Goal: Navigation & Orientation: Find specific page/section

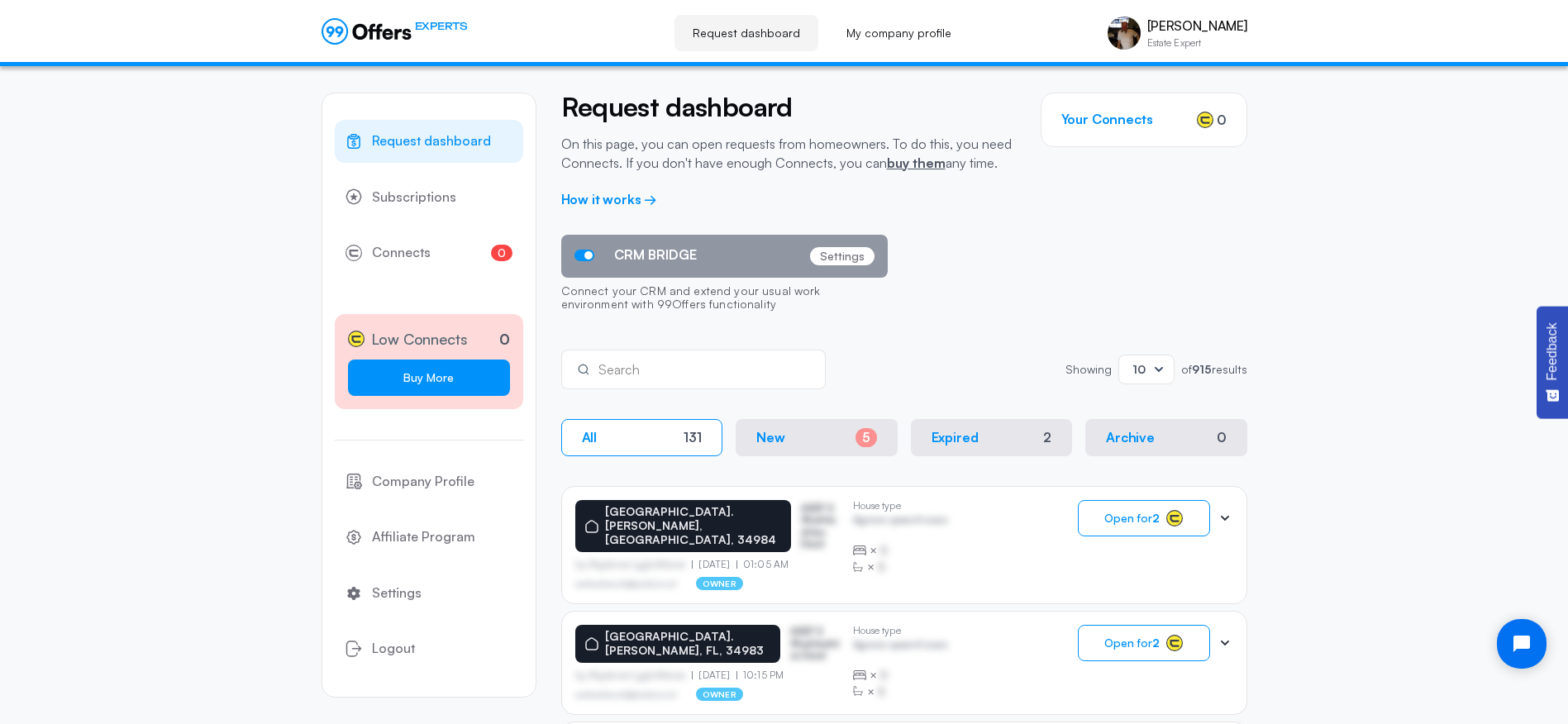
click at [437, 375] on link "Buy More" at bounding box center [428, 377] width 162 height 37
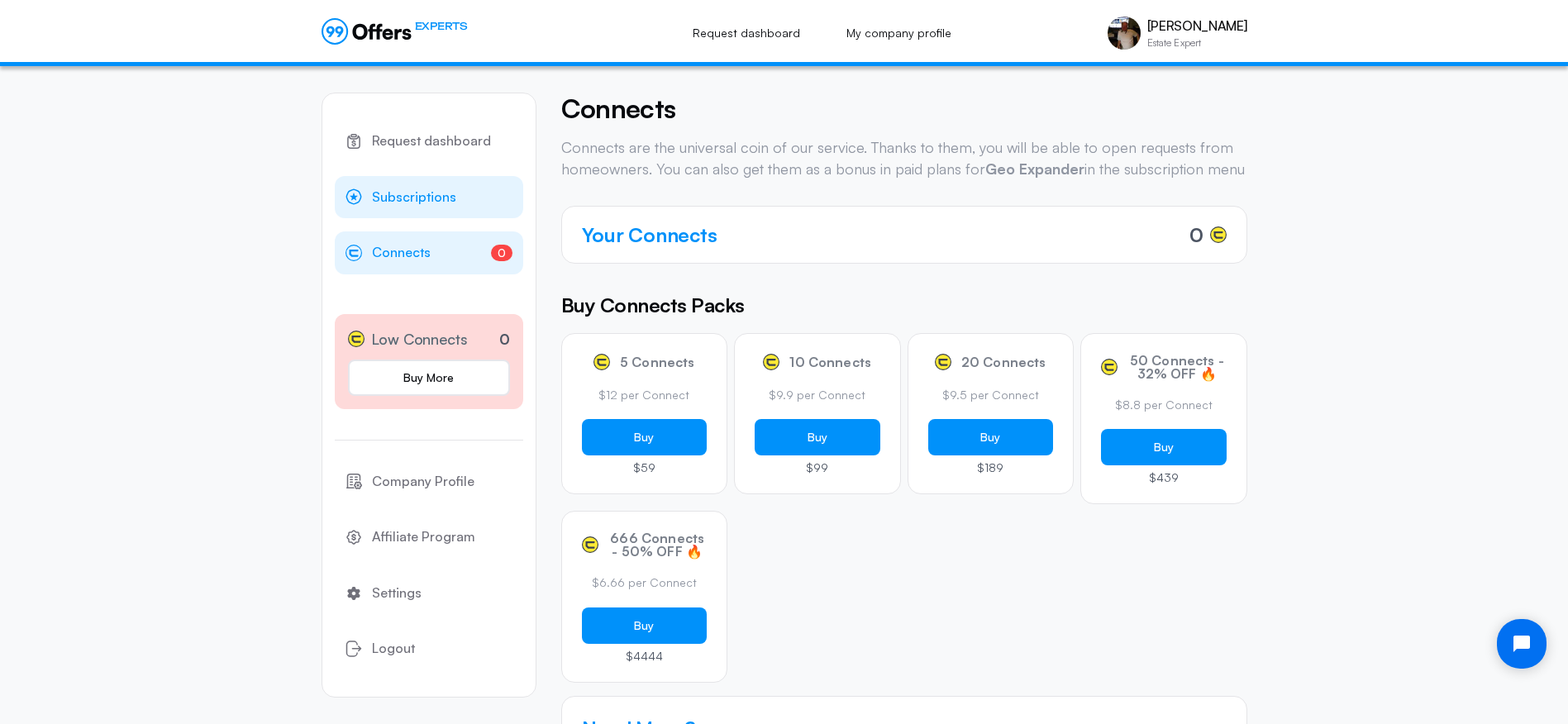
click at [388, 192] on span "Subscriptions" at bounding box center [414, 198] width 84 height 21
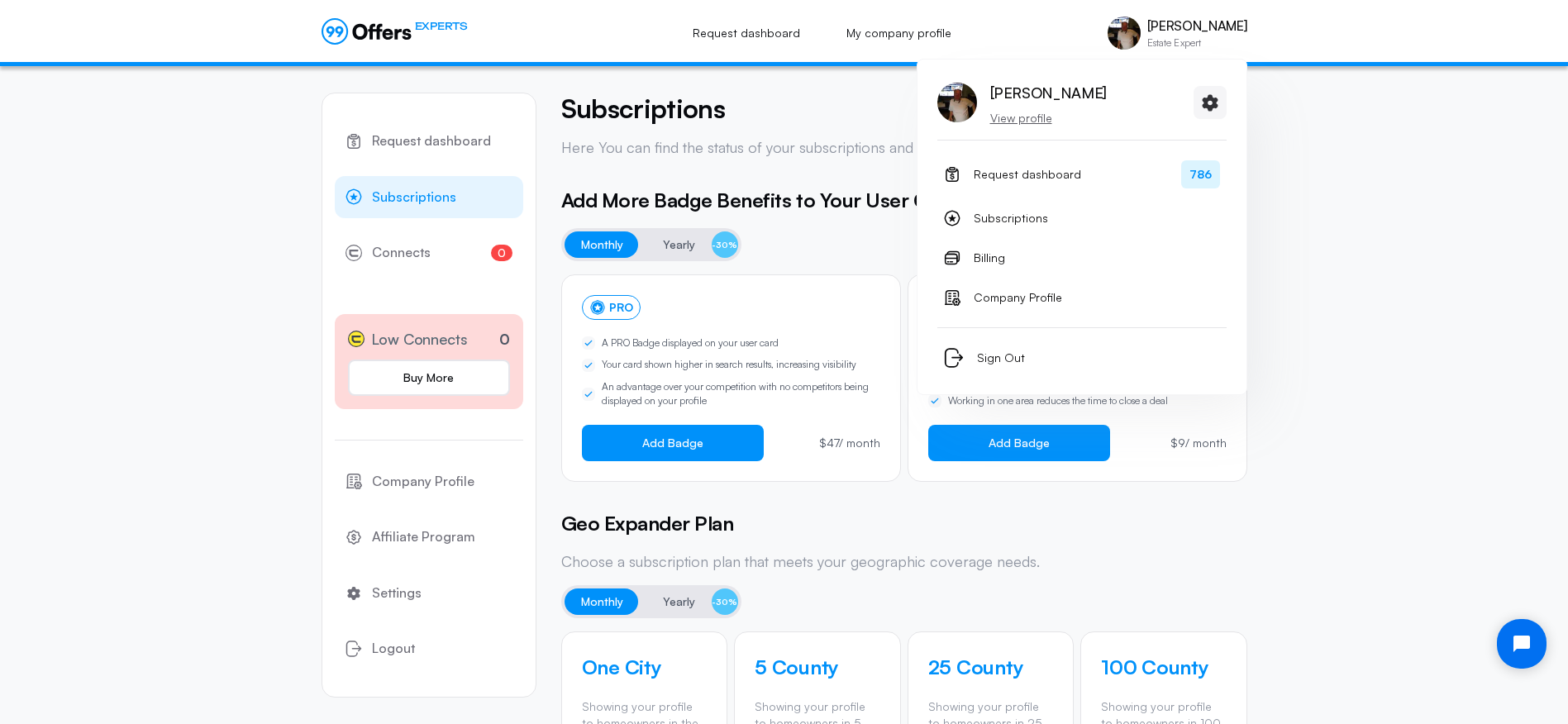
click at [1019, 116] on p "View profile" at bounding box center [1048, 118] width 116 height 17
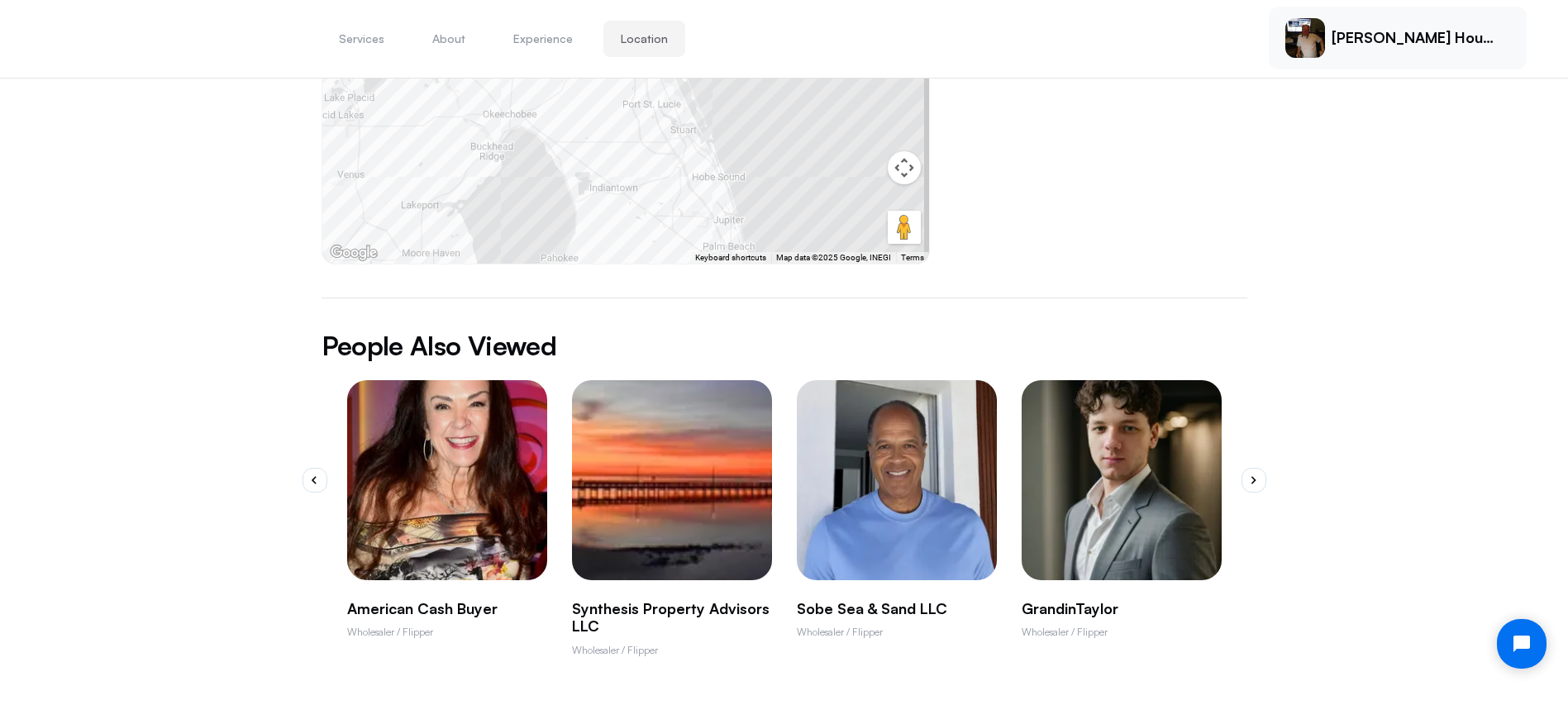
scroll to position [1089, 0]
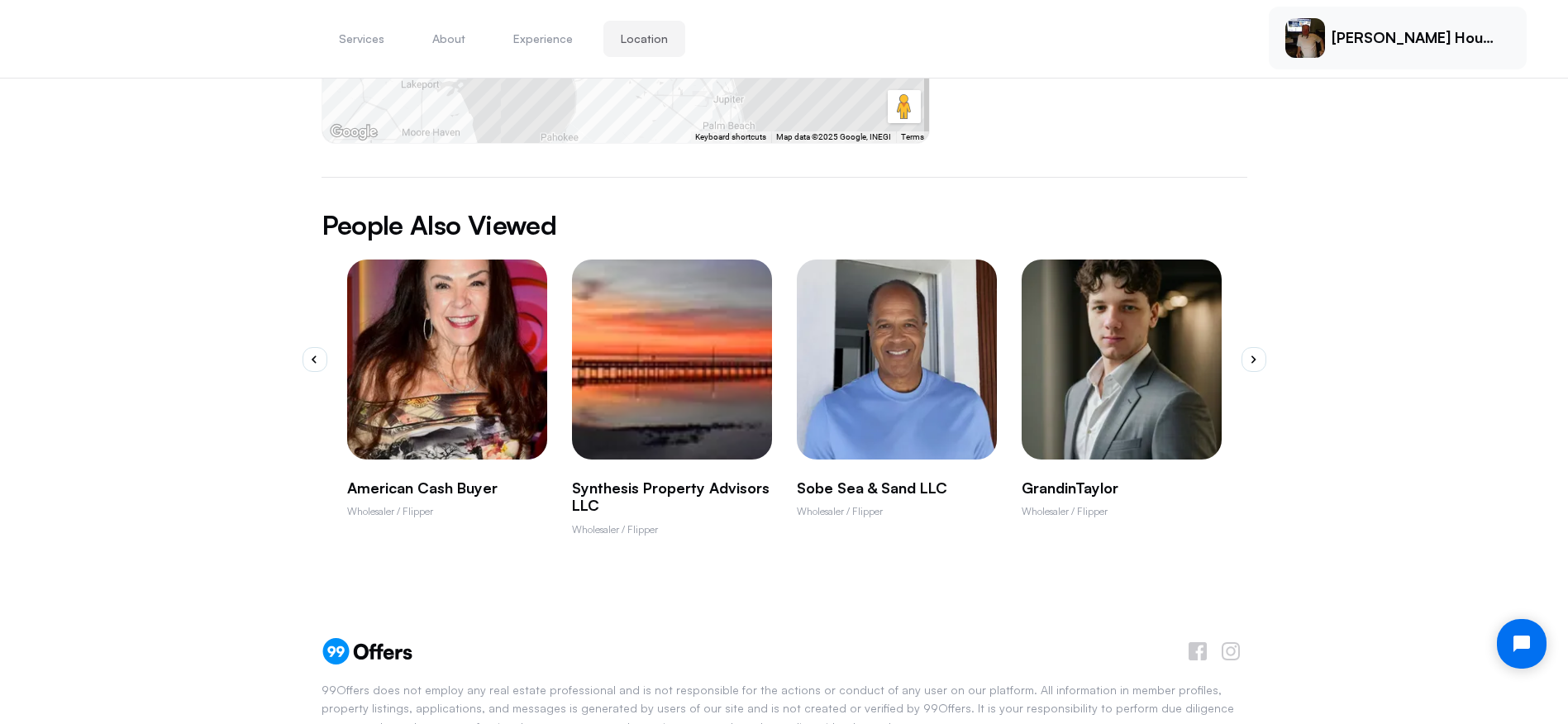
drag, startPoint x: 1570, startPoint y: 232, endPoint x: 14, endPoint y: 32, distance: 1568.8
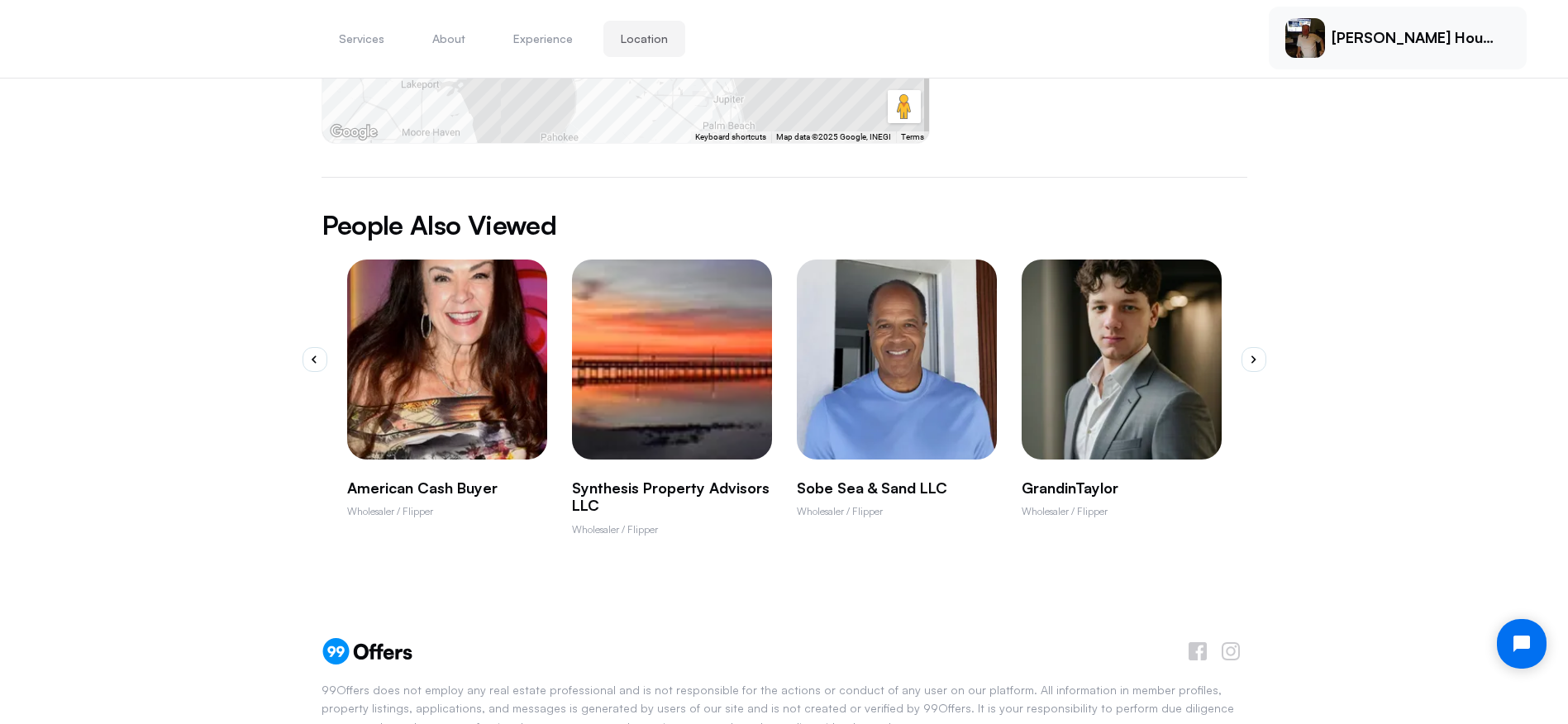
click at [417, 480] on p "American Cash Buyer" at bounding box center [448, 489] width 200 height 18
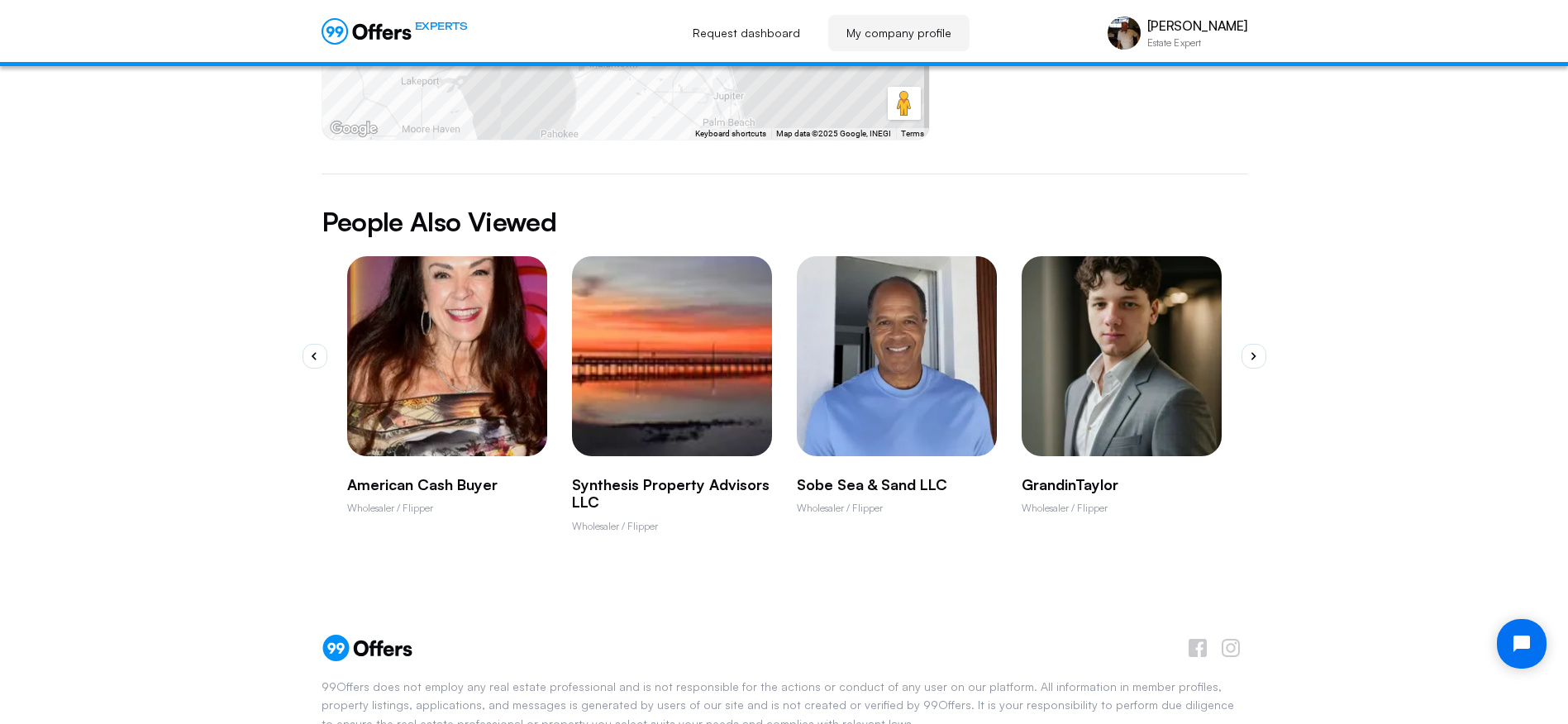
scroll to position [0, 0]
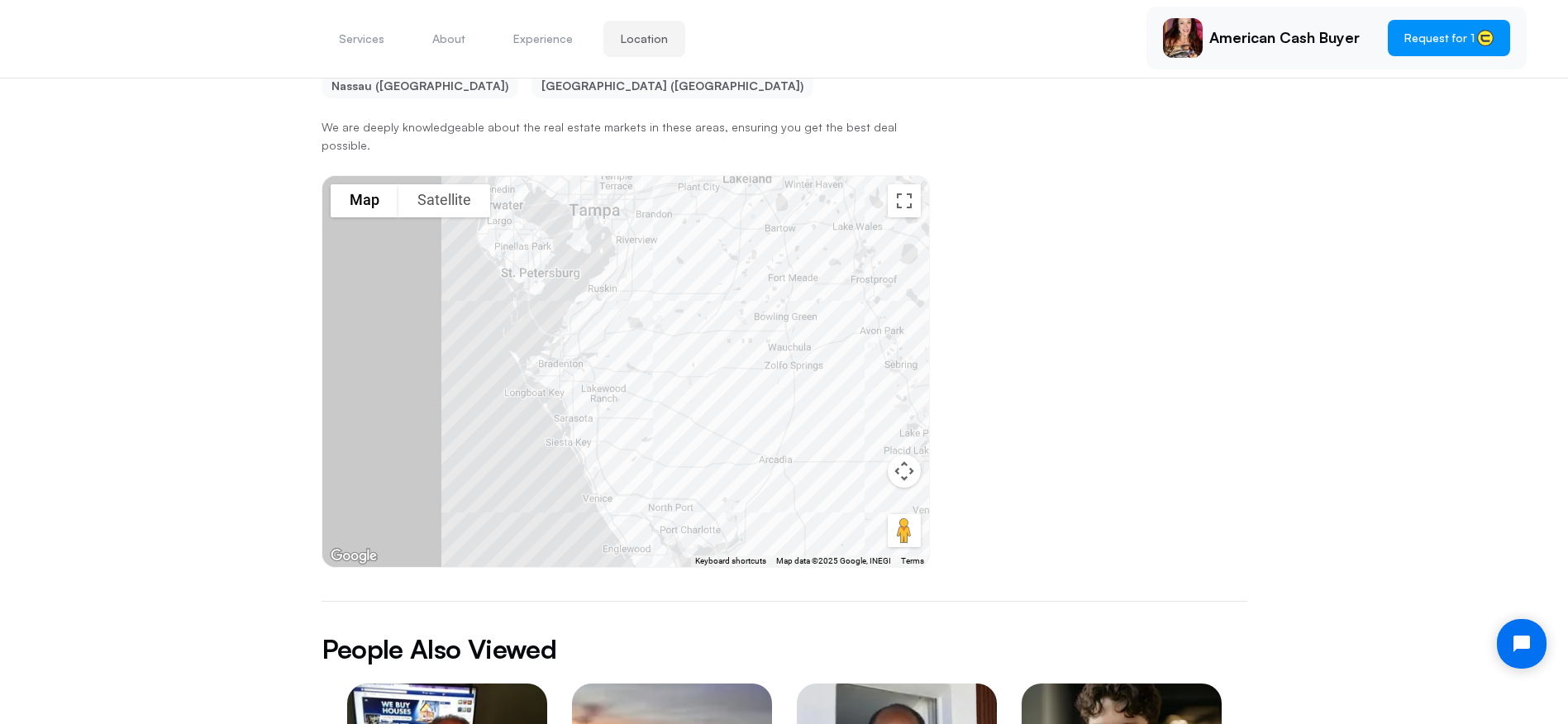
scroll to position [1279, 0]
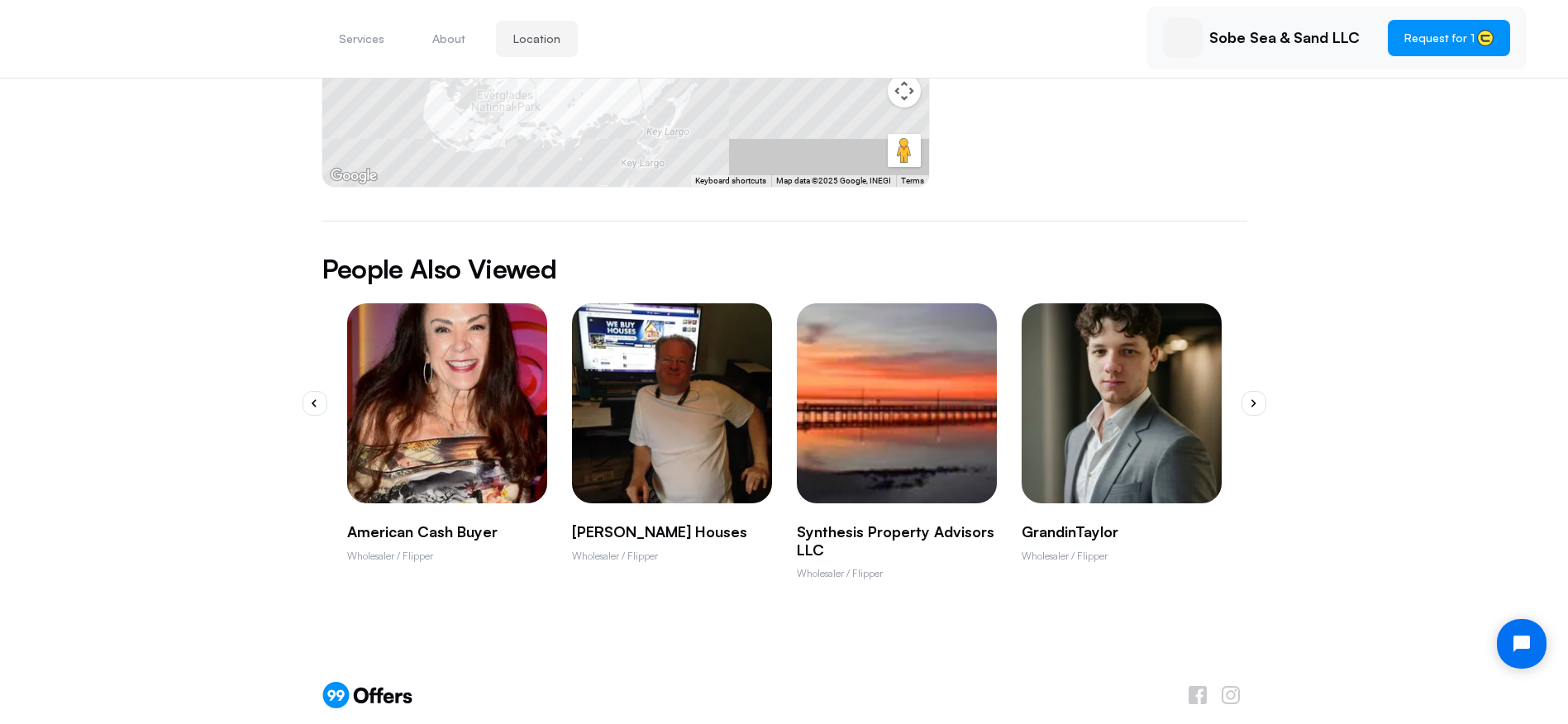
scroll to position [779, 0]
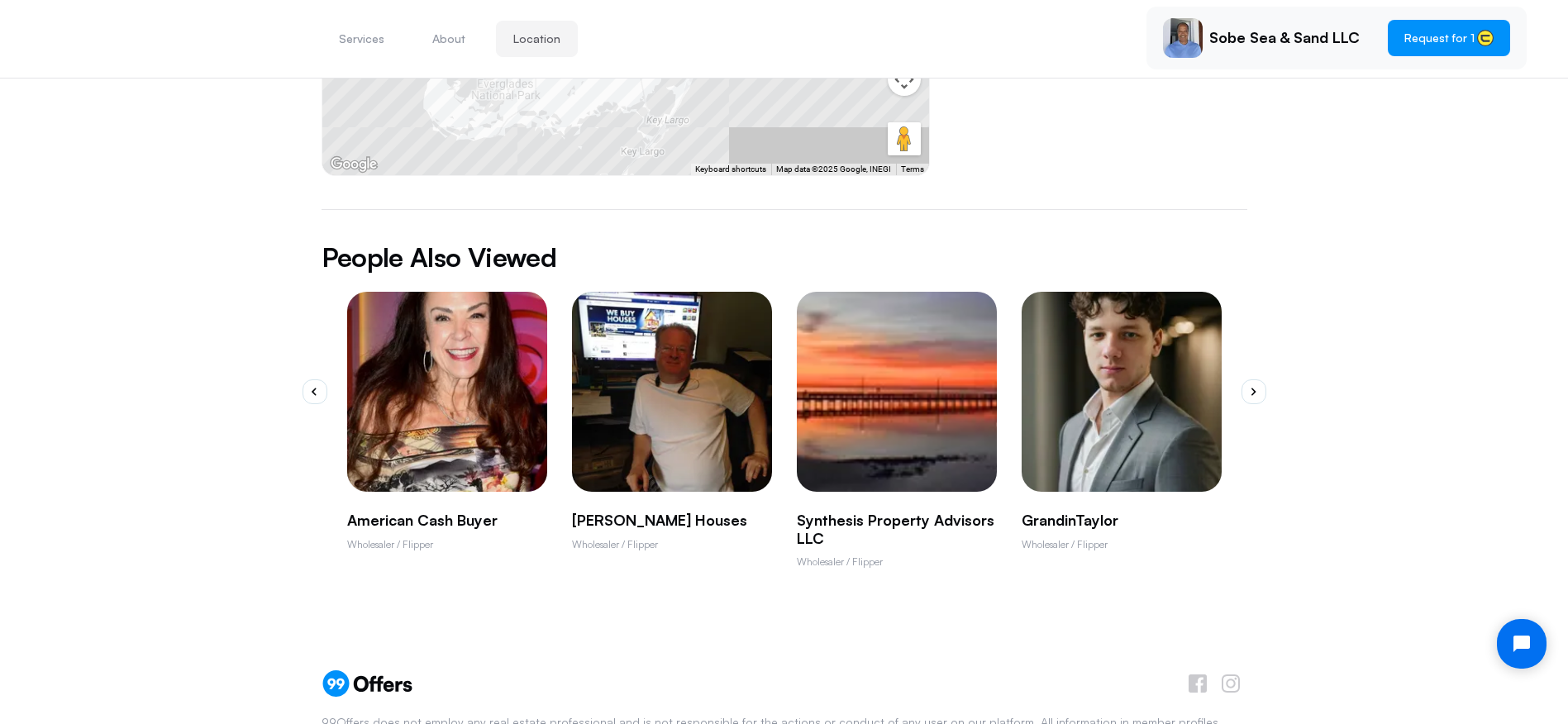
click at [1072, 512] on p "GrandinTaylor" at bounding box center [1121, 521] width 200 height 18
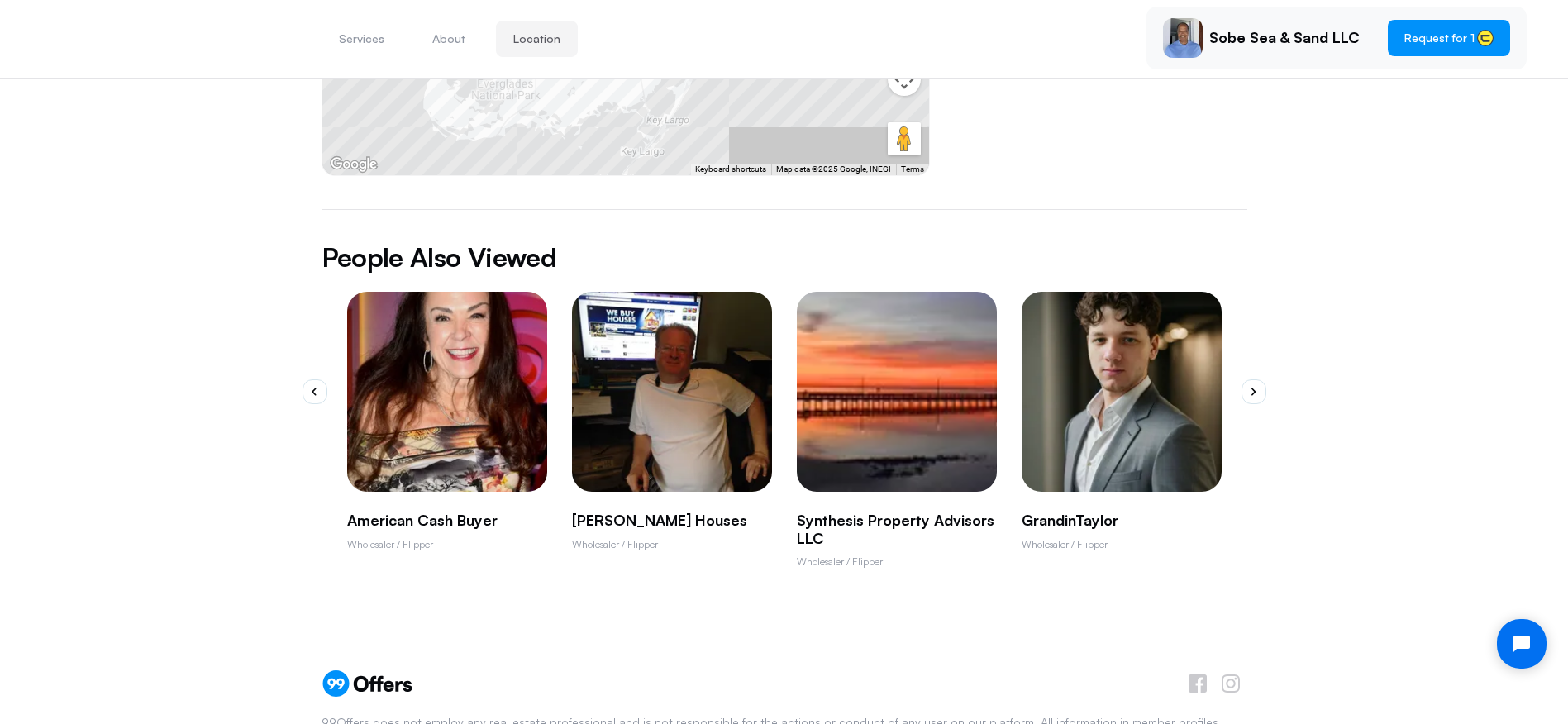
scroll to position [0, 0]
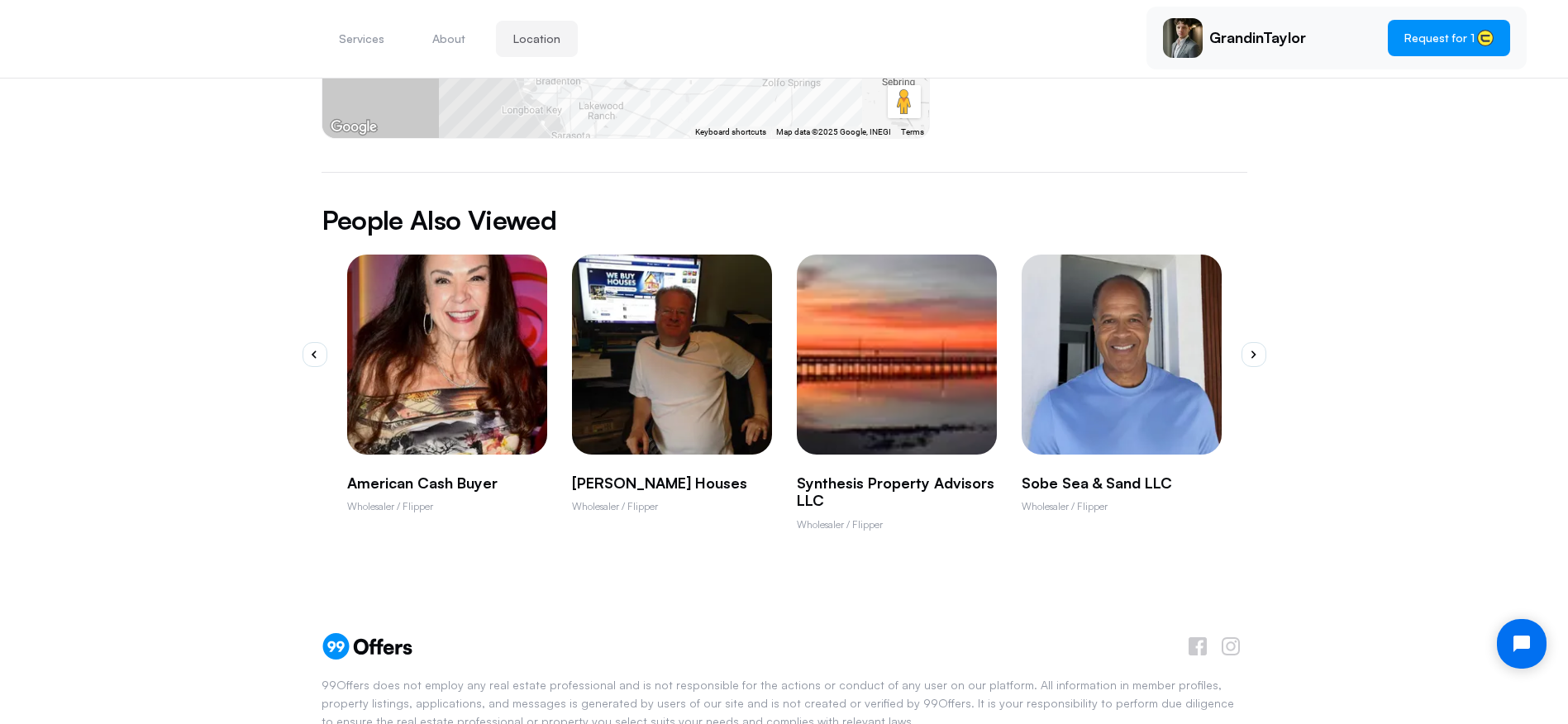
scroll to position [862, 0]
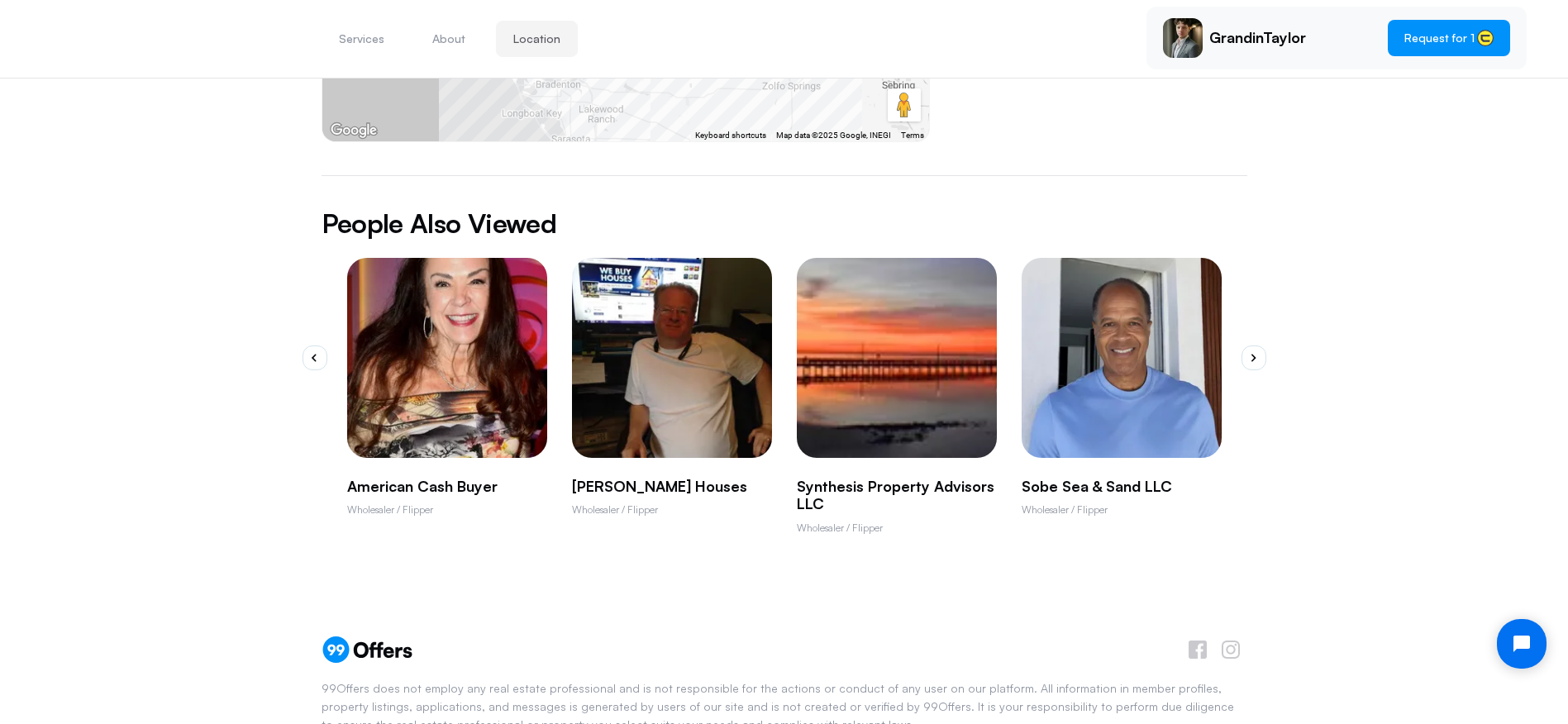
click at [628, 478] on p "[PERSON_NAME] Houses" at bounding box center [672, 487] width 200 height 18
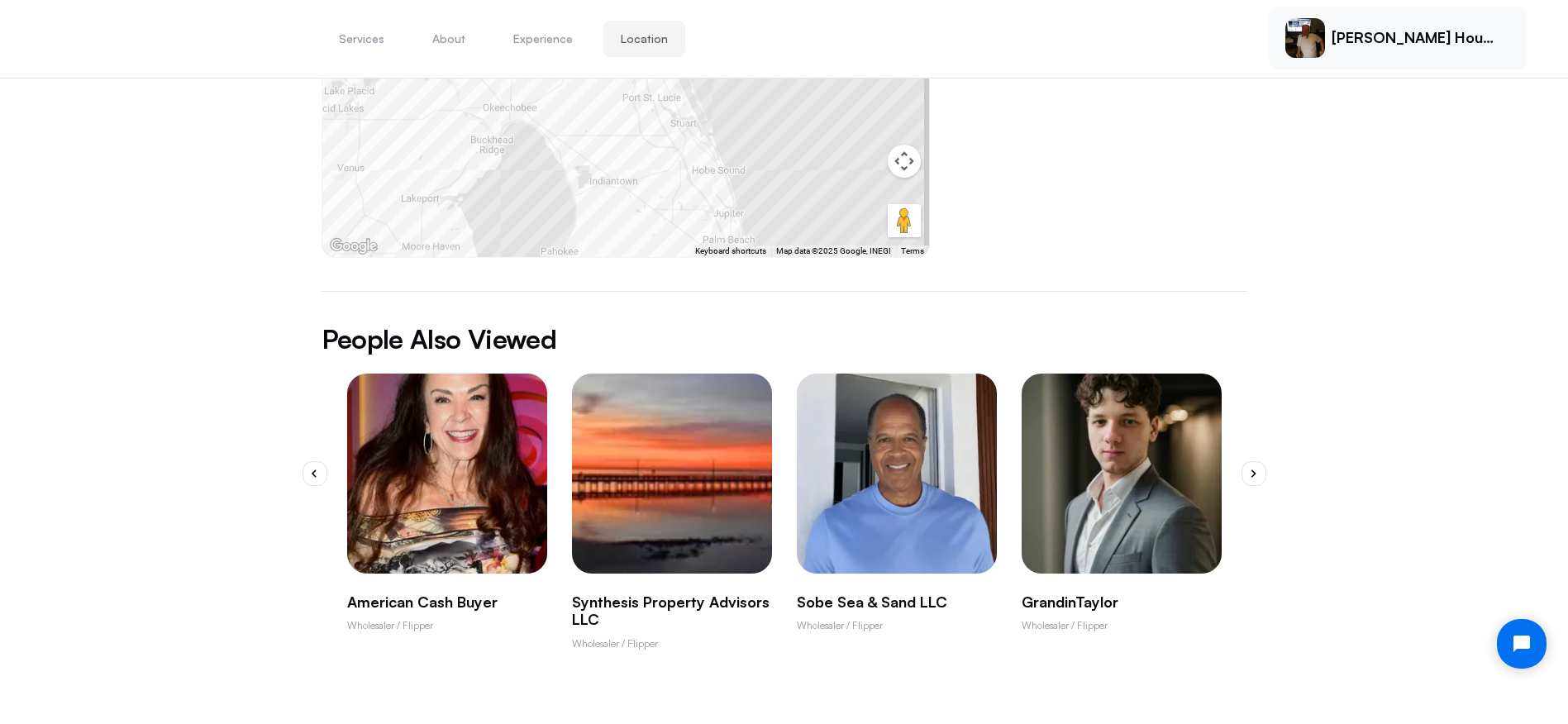
scroll to position [1030, 0]
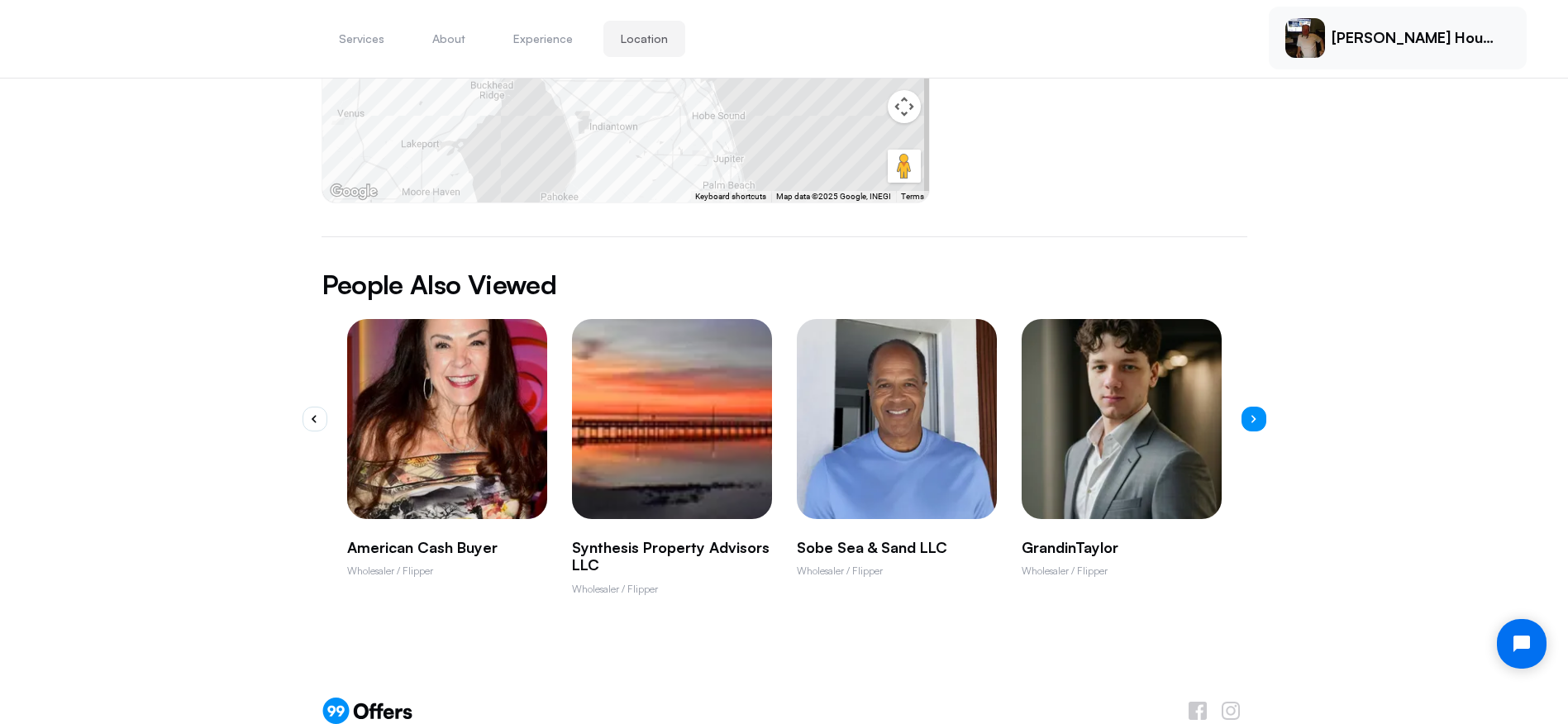
click at [1254, 407] on button "button" at bounding box center [1254, 419] width 25 height 25
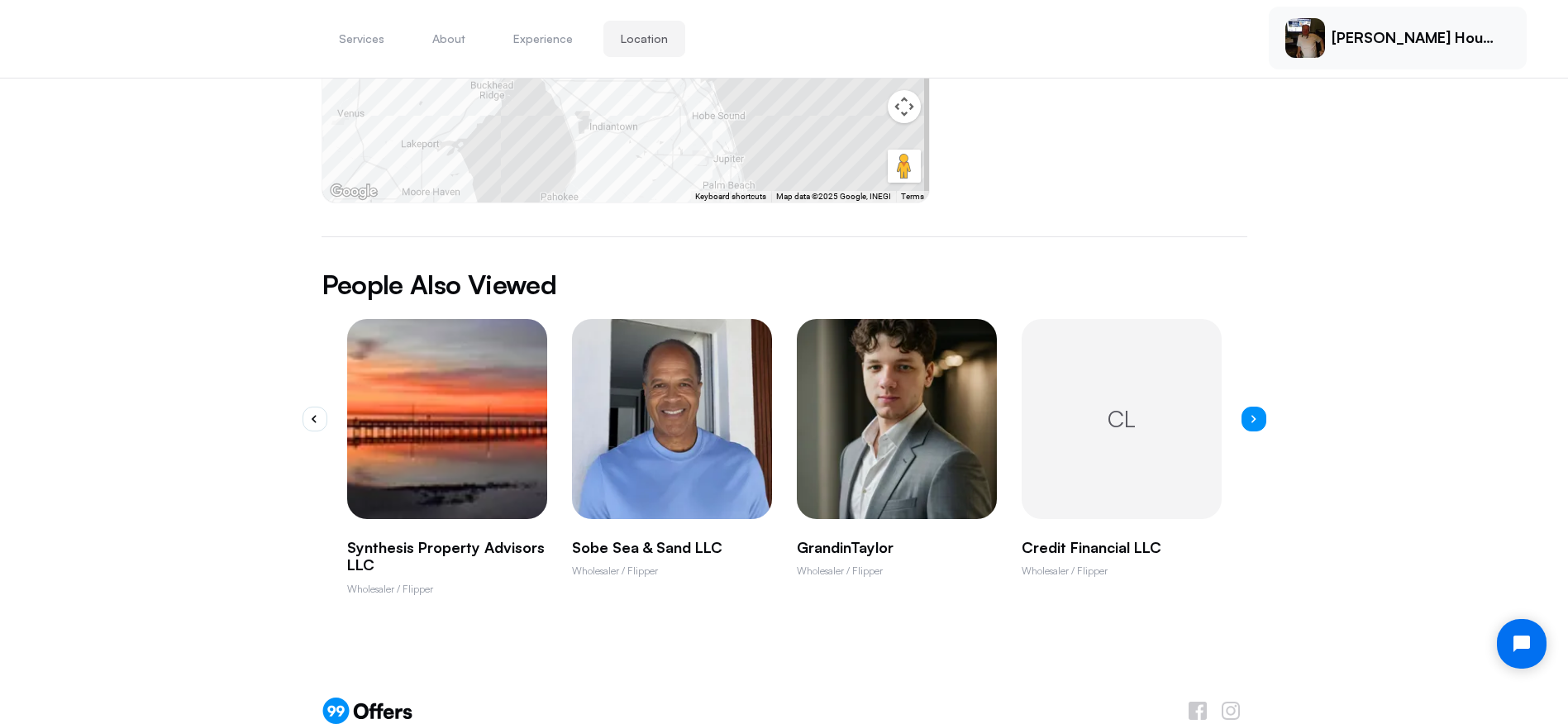
click at [1257, 407] on button "button" at bounding box center [1254, 419] width 25 height 25
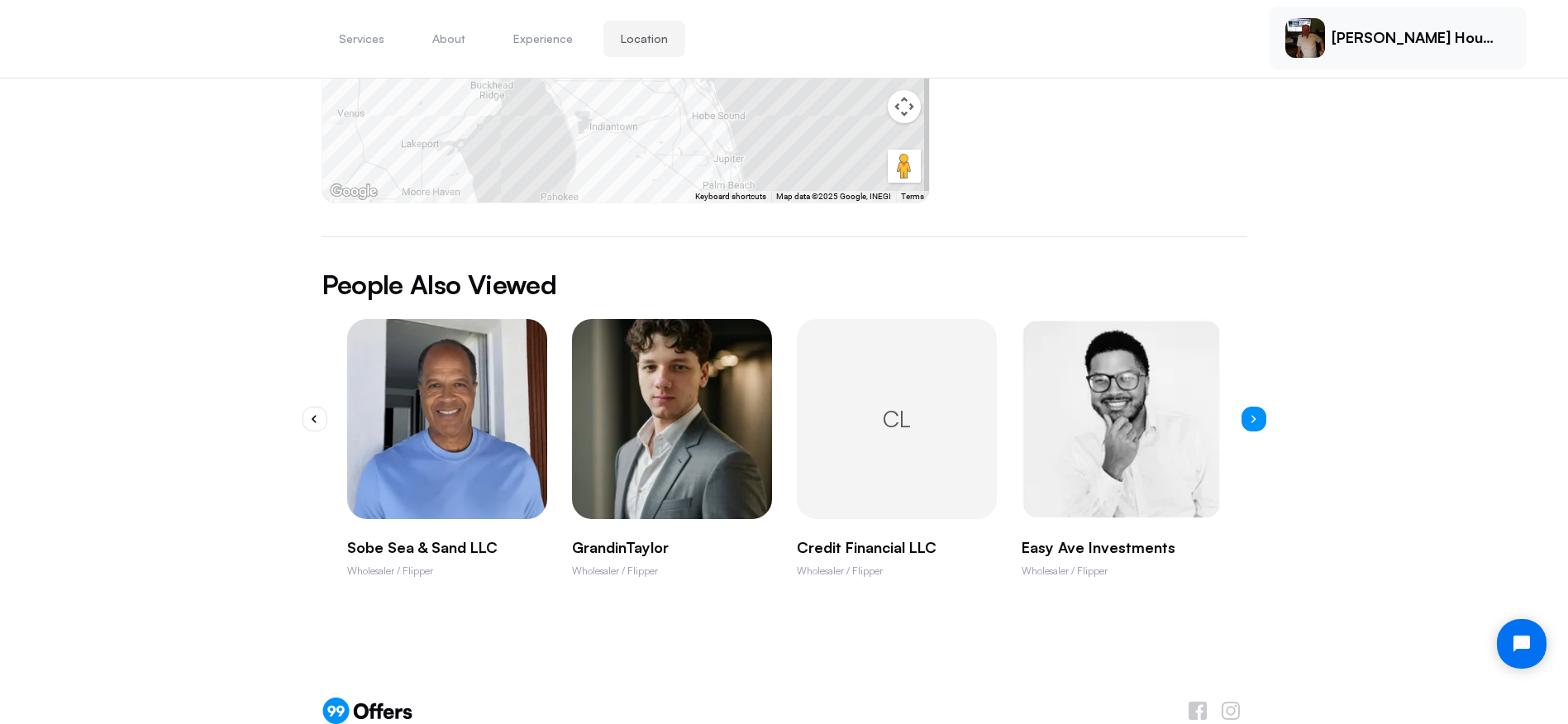
click at [1257, 407] on button "button" at bounding box center [1254, 419] width 25 height 25
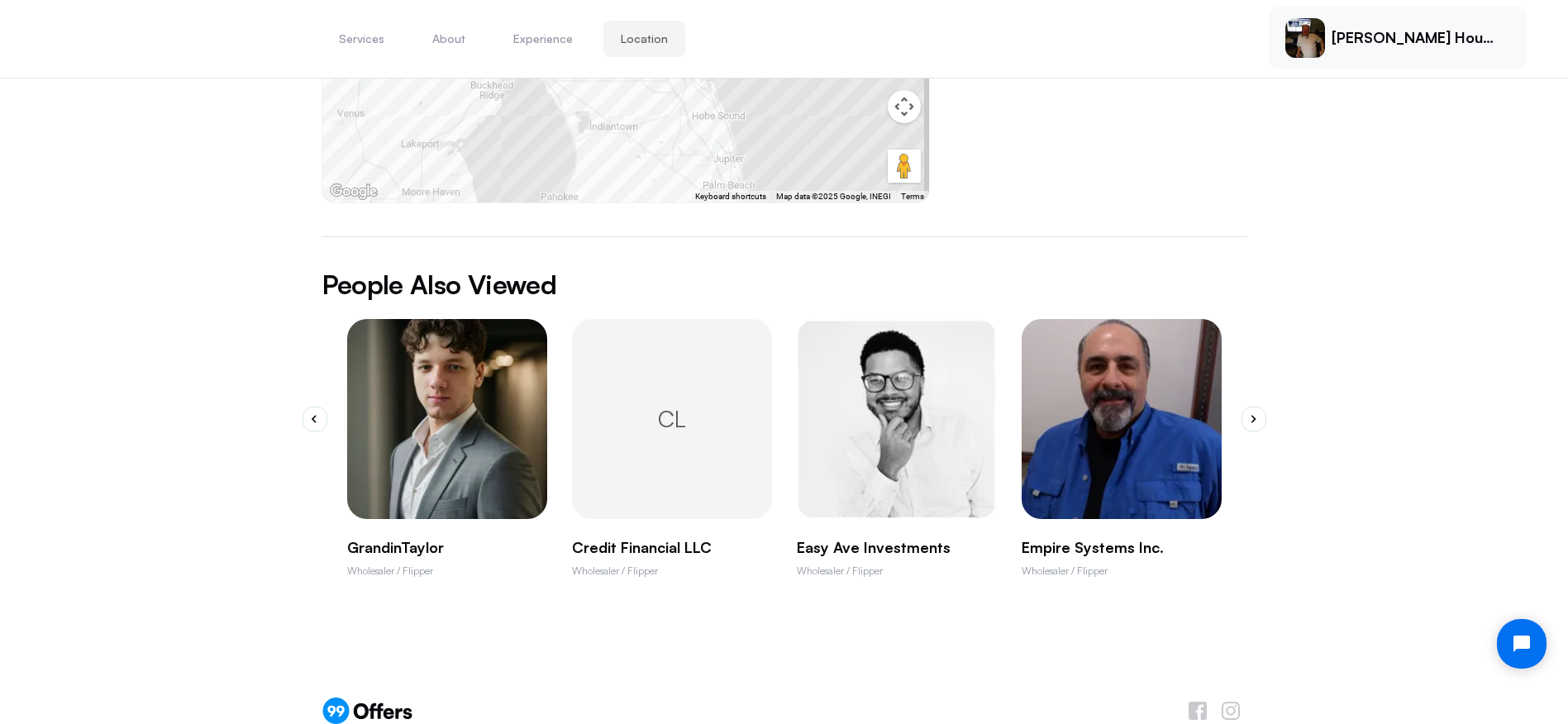
click at [1071, 539] on p "Empire Systems Inc." at bounding box center [1121, 548] width 200 height 18
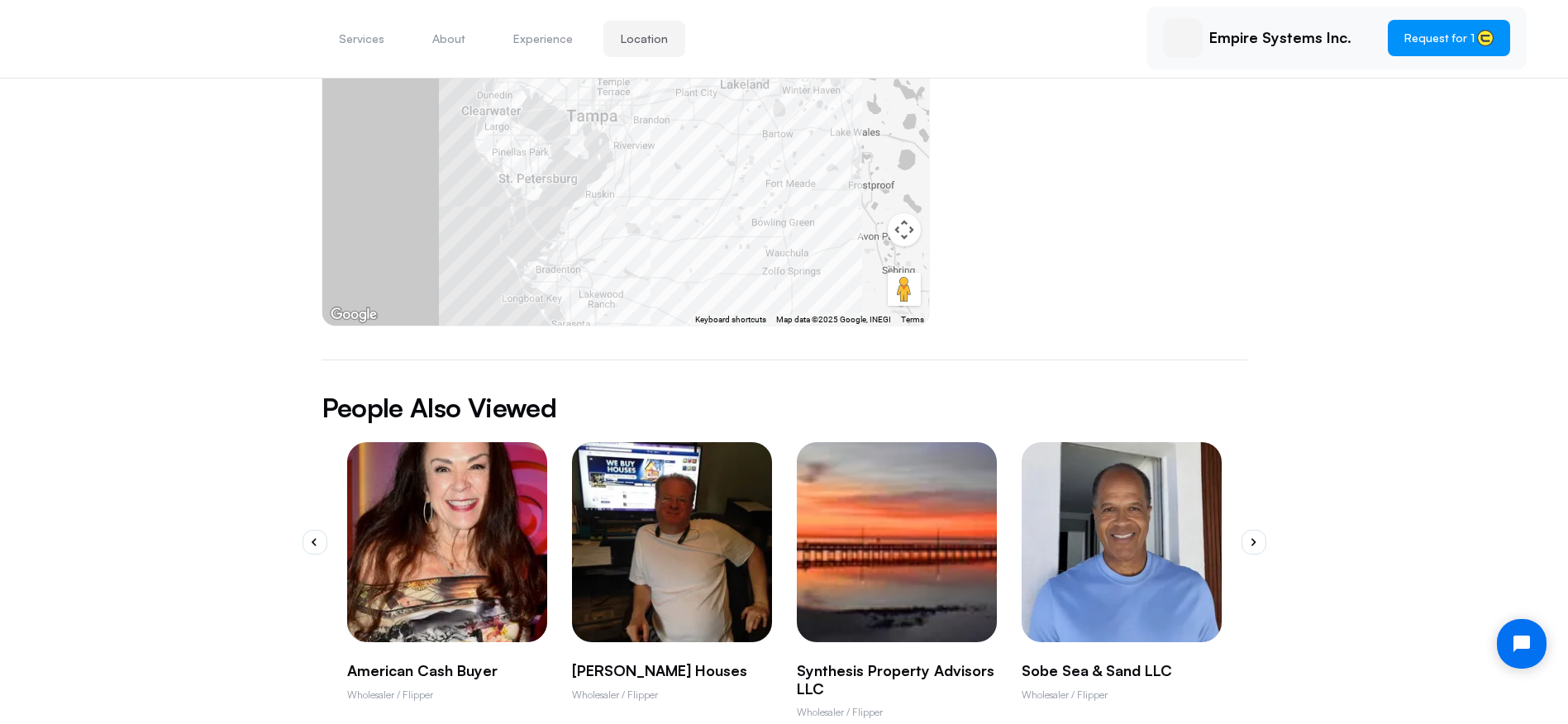
scroll to position [981, 0]
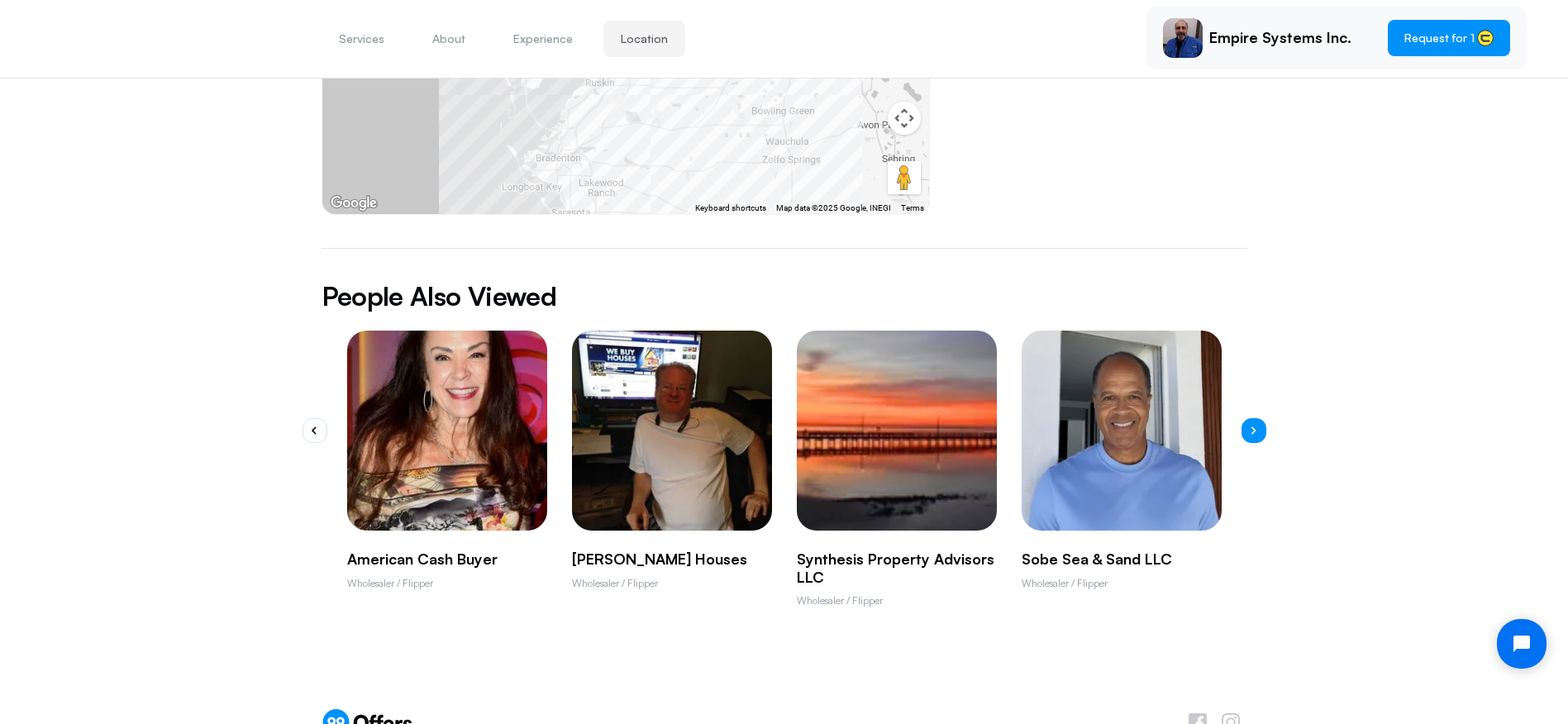
click at [1244, 418] on button "button" at bounding box center [1254, 431] width 25 height 25
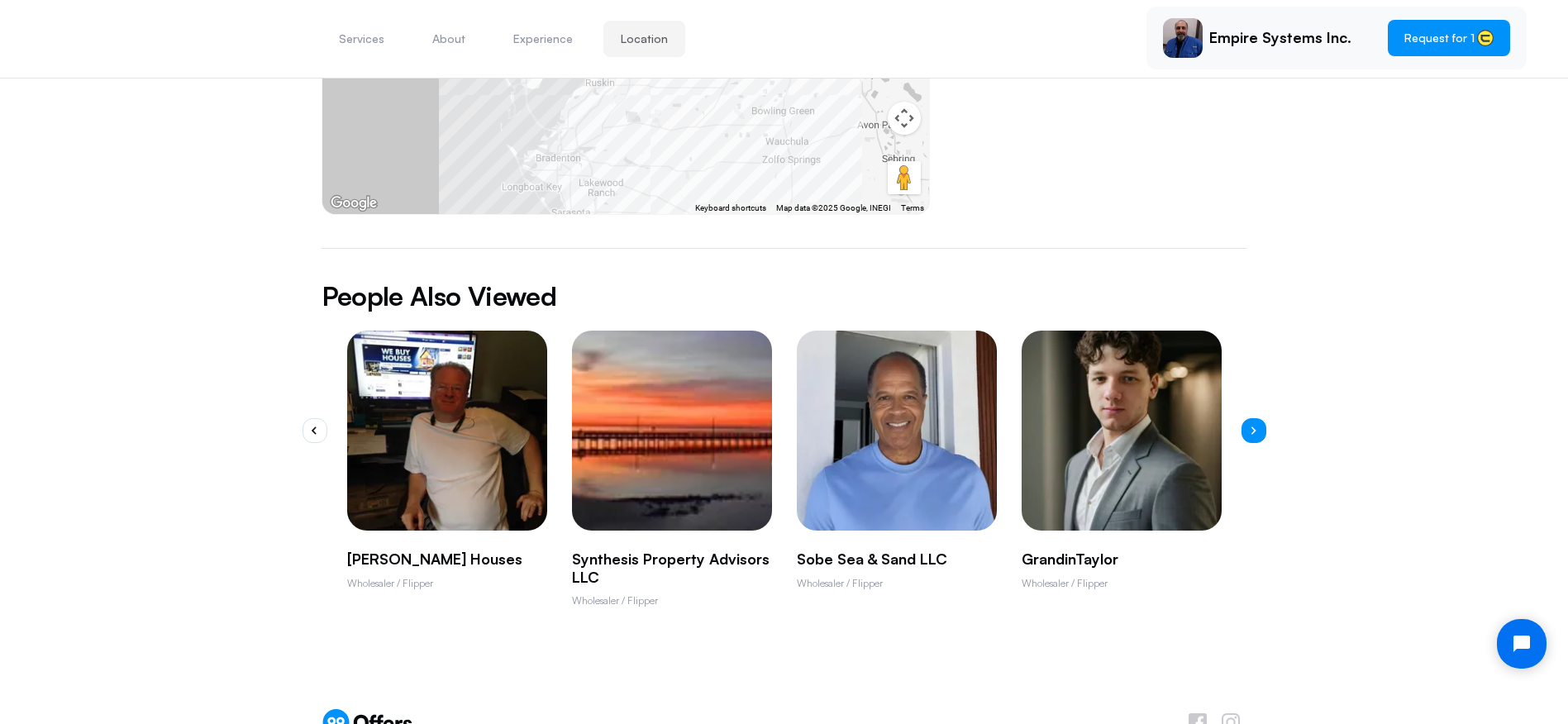
click at [1244, 418] on button "button" at bounding box center [1254, 431] width 25 height 25
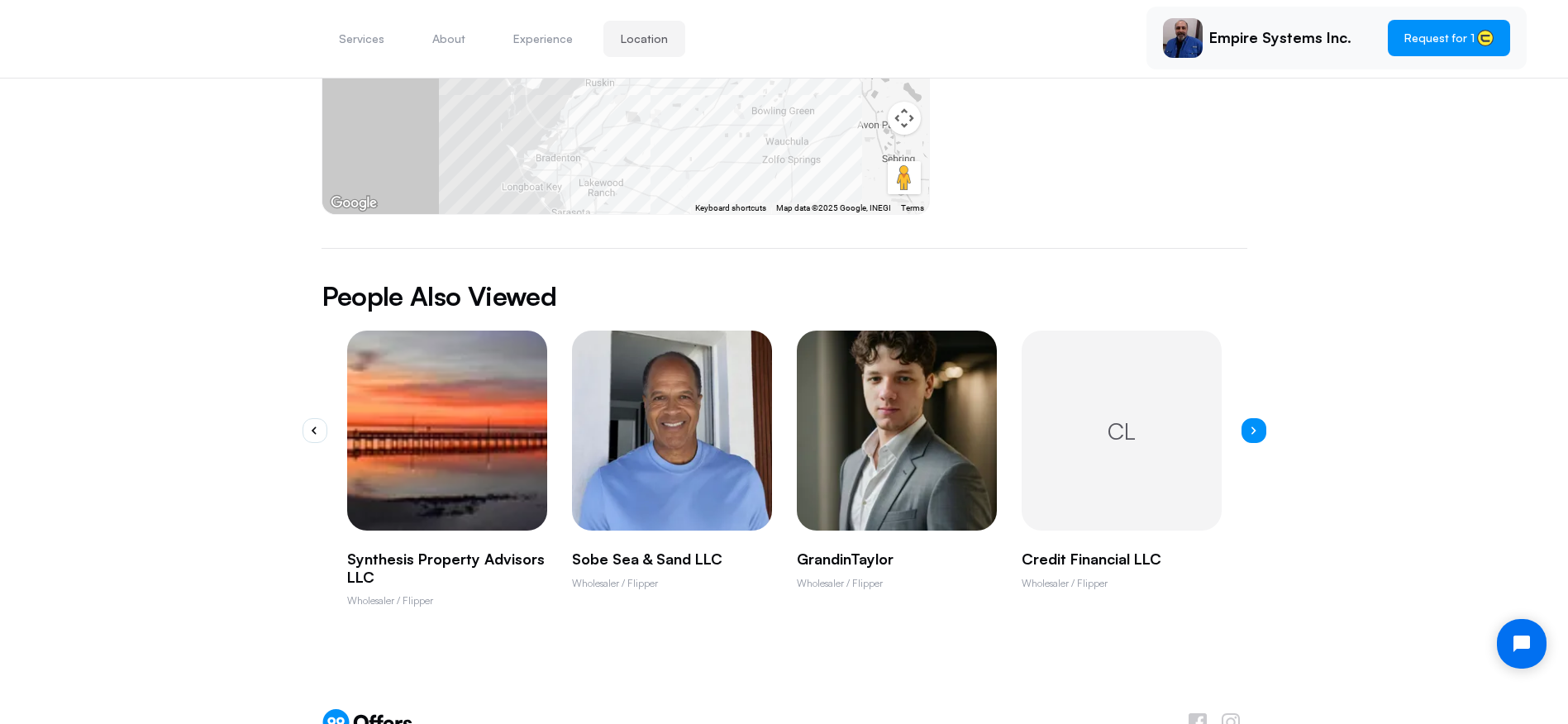
click at [1241, 418] on button "button" at bounding box center [1254, 431] width 25 height 25
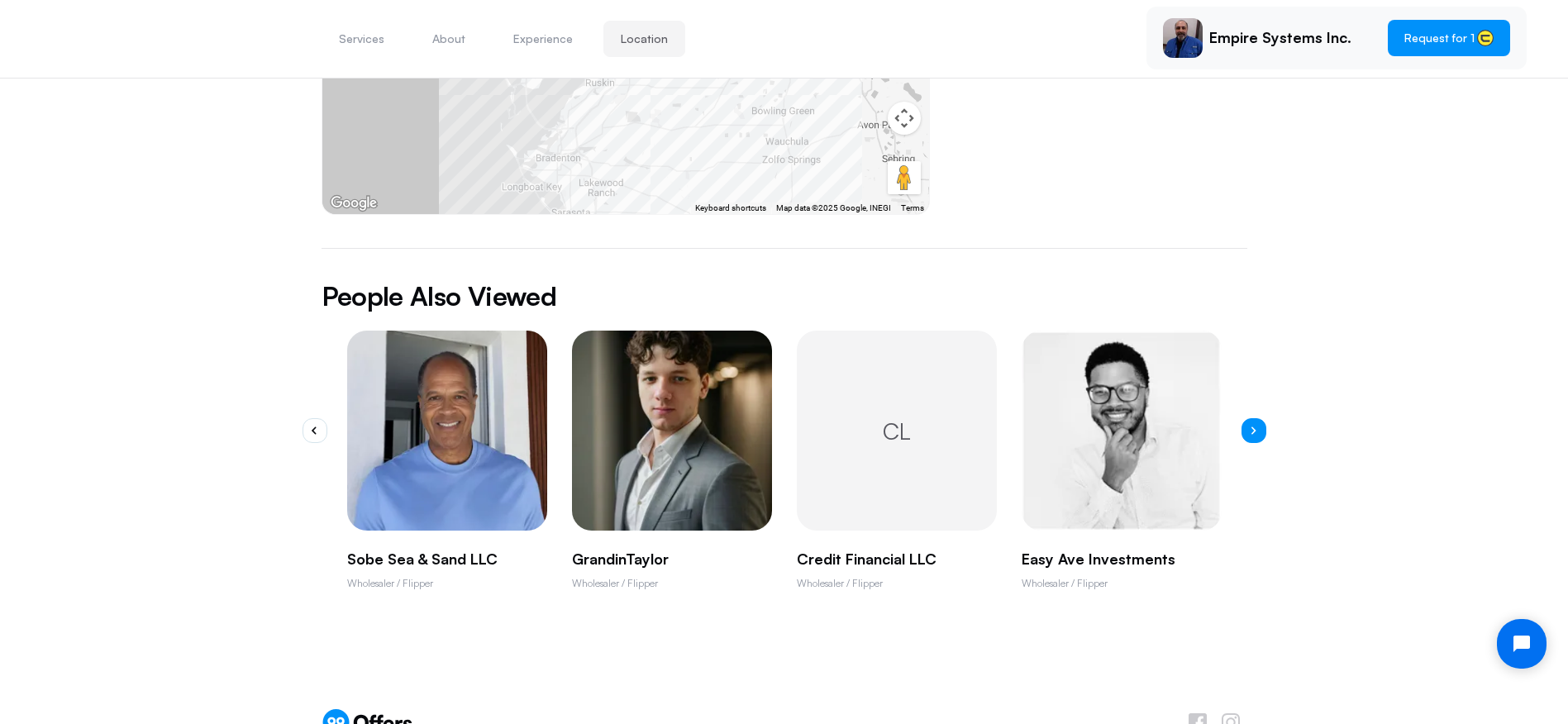
click at [1241, 418] on button "button" at bounding box center [1254, 431] width 25 height 25
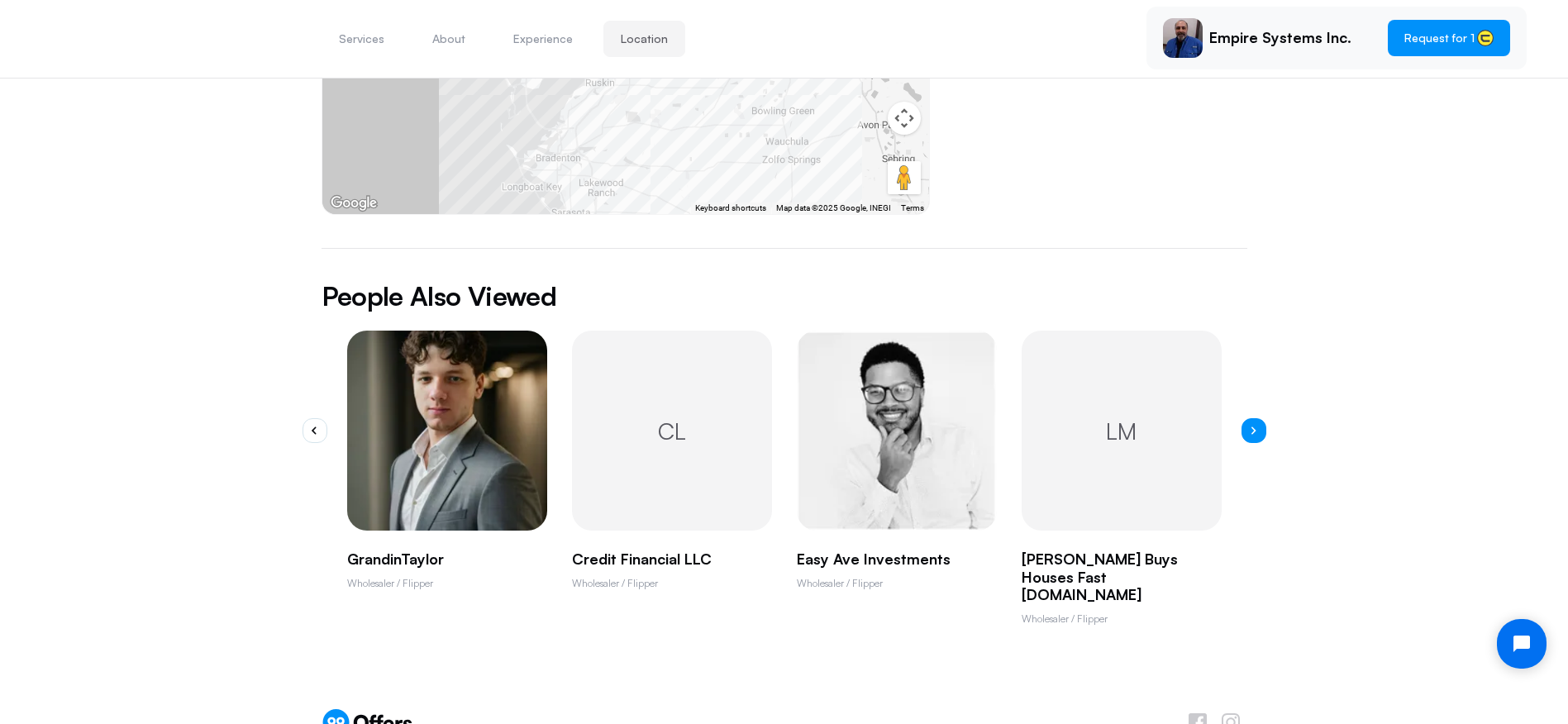
click at [1241, 418] on button "button" at bounding box center [1254, 431] width 25 height 25
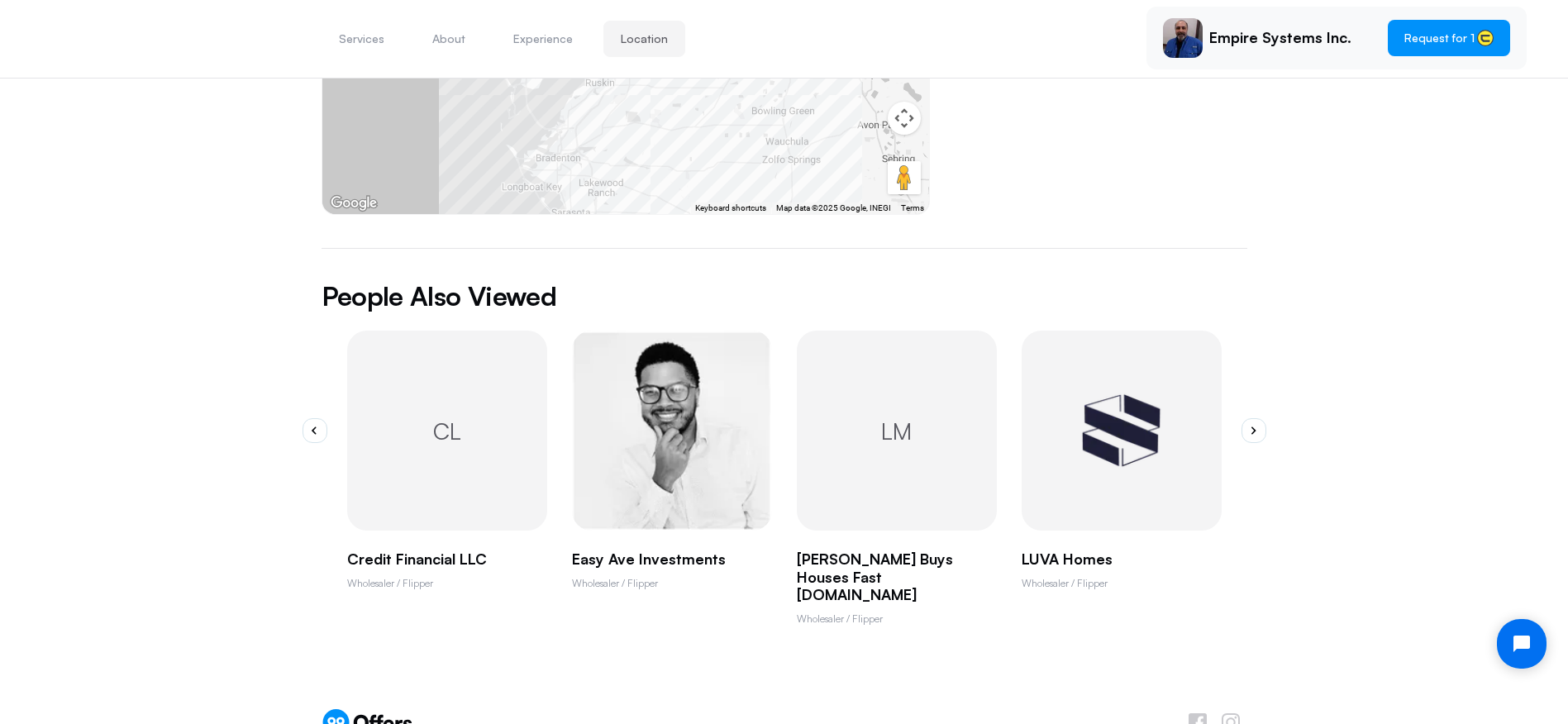
click at [870, 551] on p "[PERSON_NAME] buys houses fast [DOMAIN_NAME]" at bounding box center [897, 577] width 200 height 54
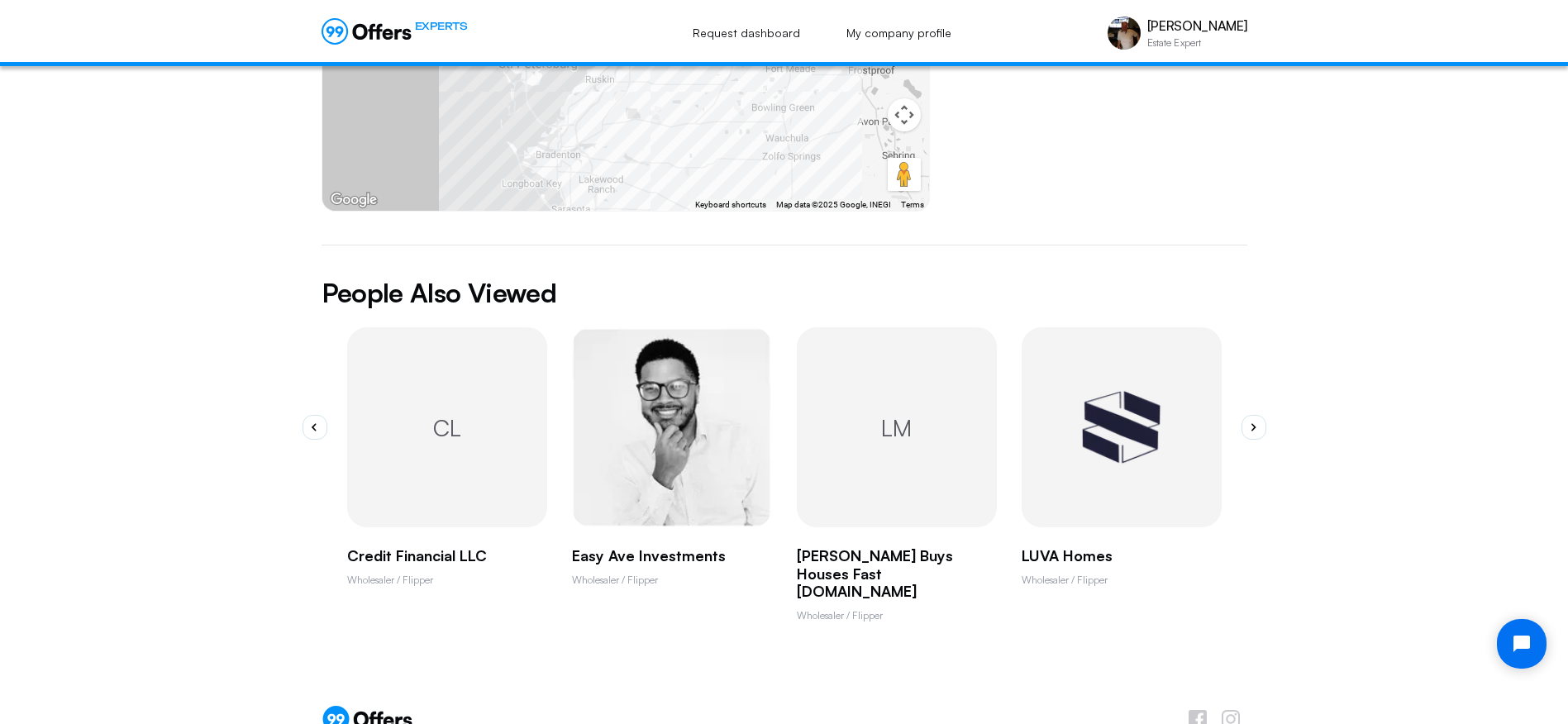
scroll to position [0, 0]
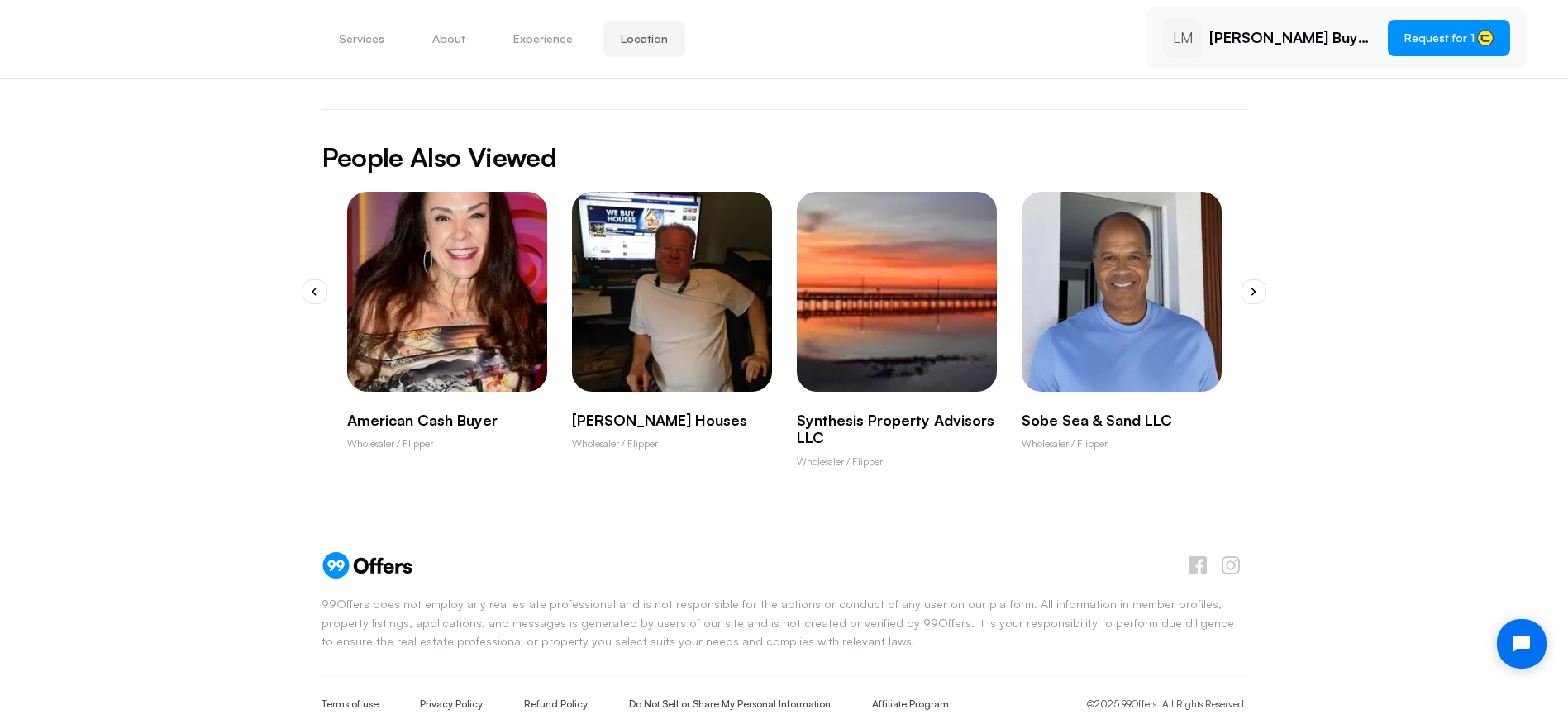
scroll to position [1023, 0]
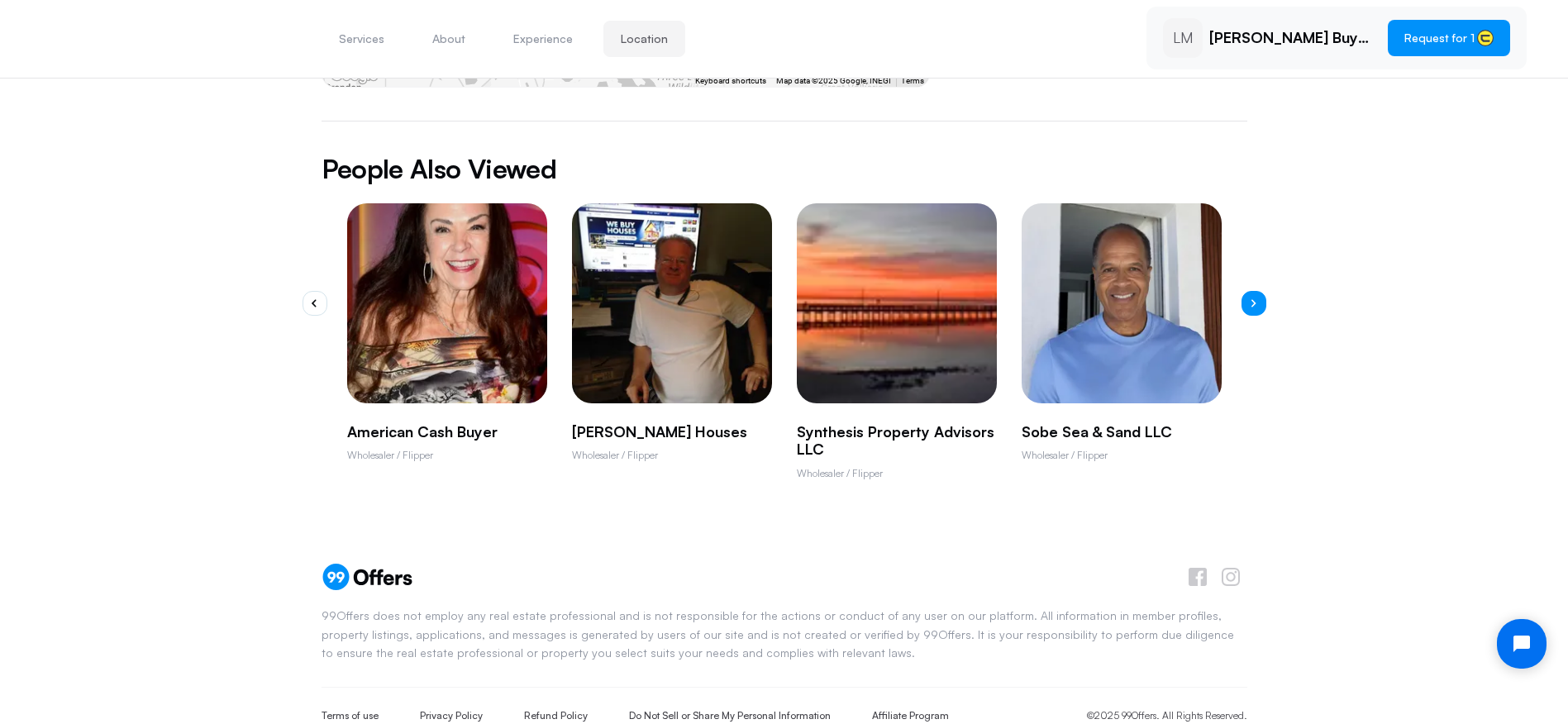
click at [1256, 291] on button "button" at bounding box center [1254, 304] width 25 height 25
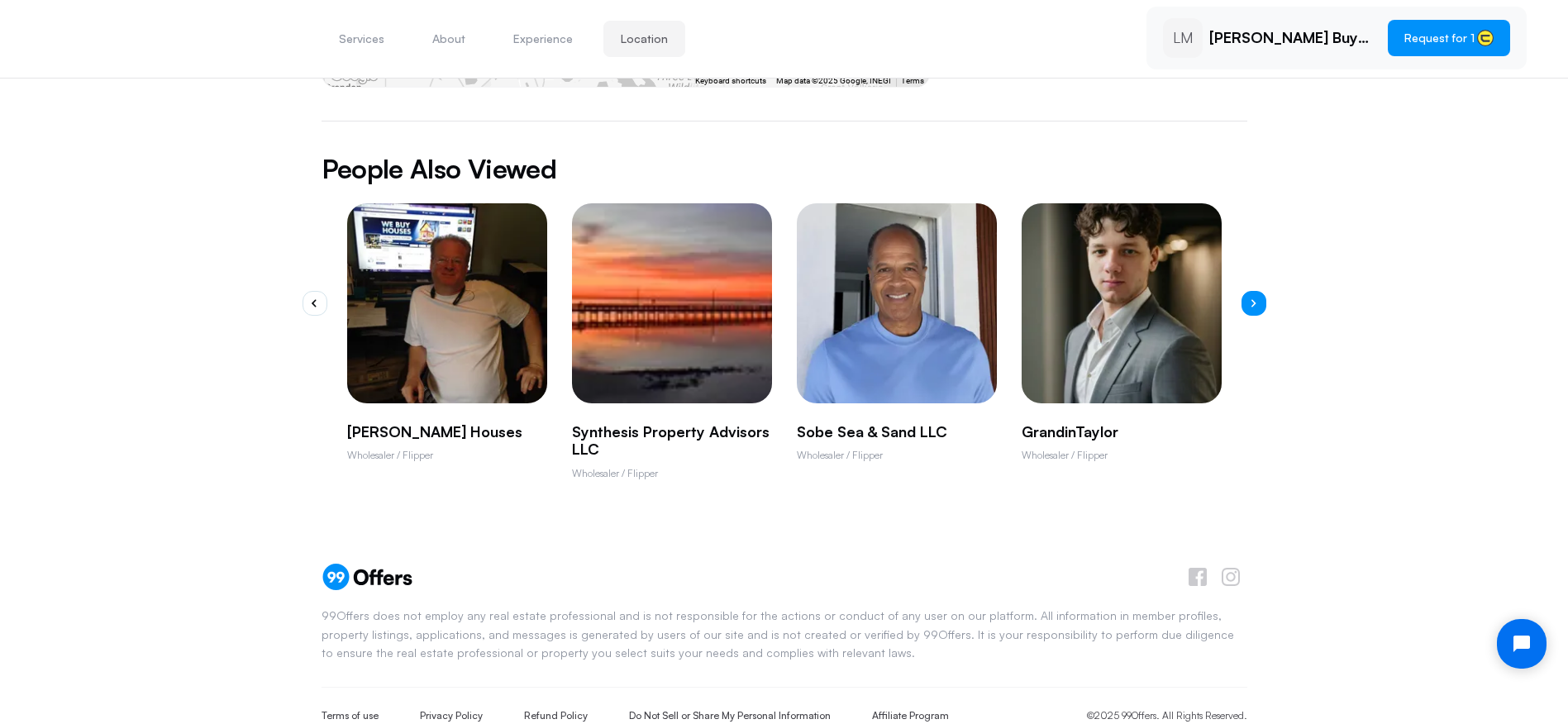
click at [1256, 291] on button "button" at bounding box center [1254, 304] width 25 height 25
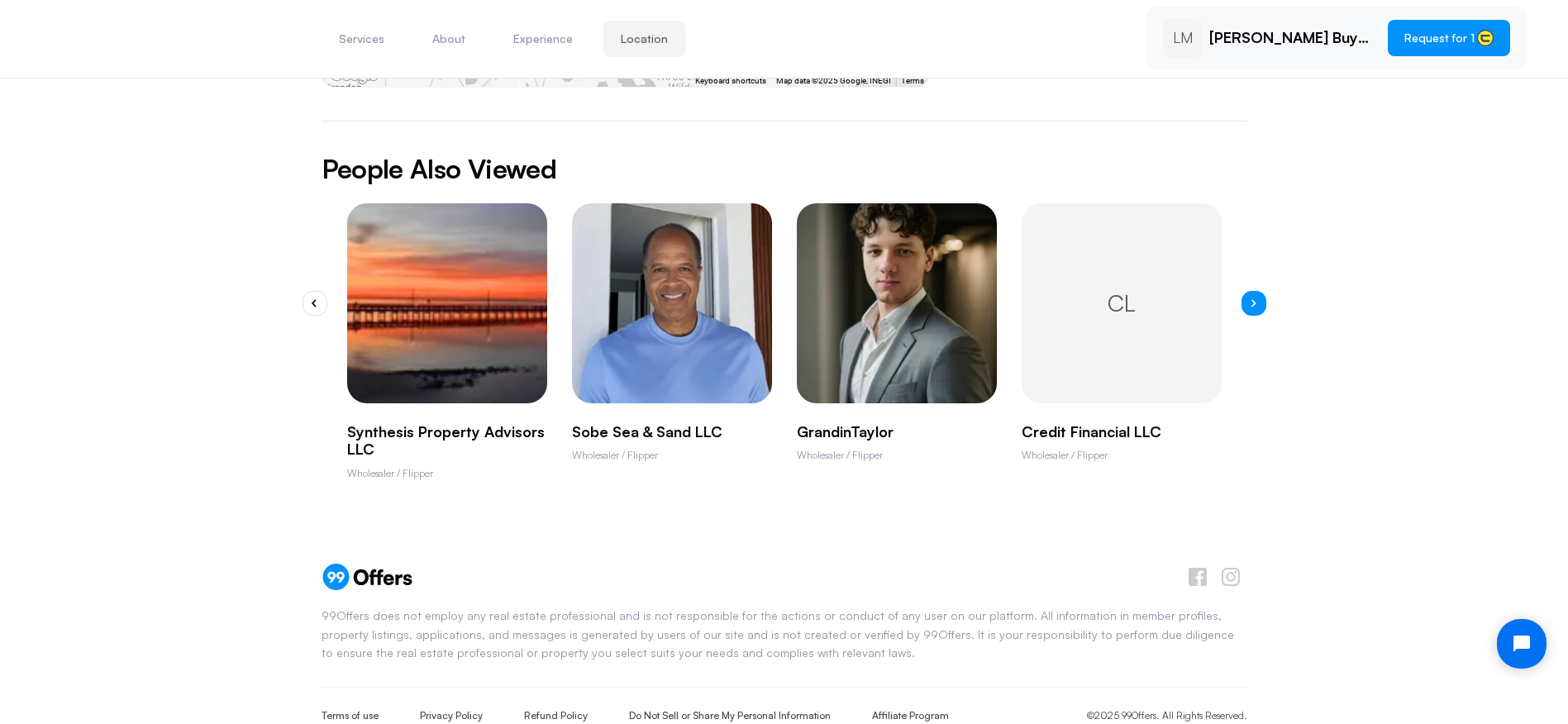
click at [1256, 291] on button "button" at bounding box center [1254, 304] width 25 height 25
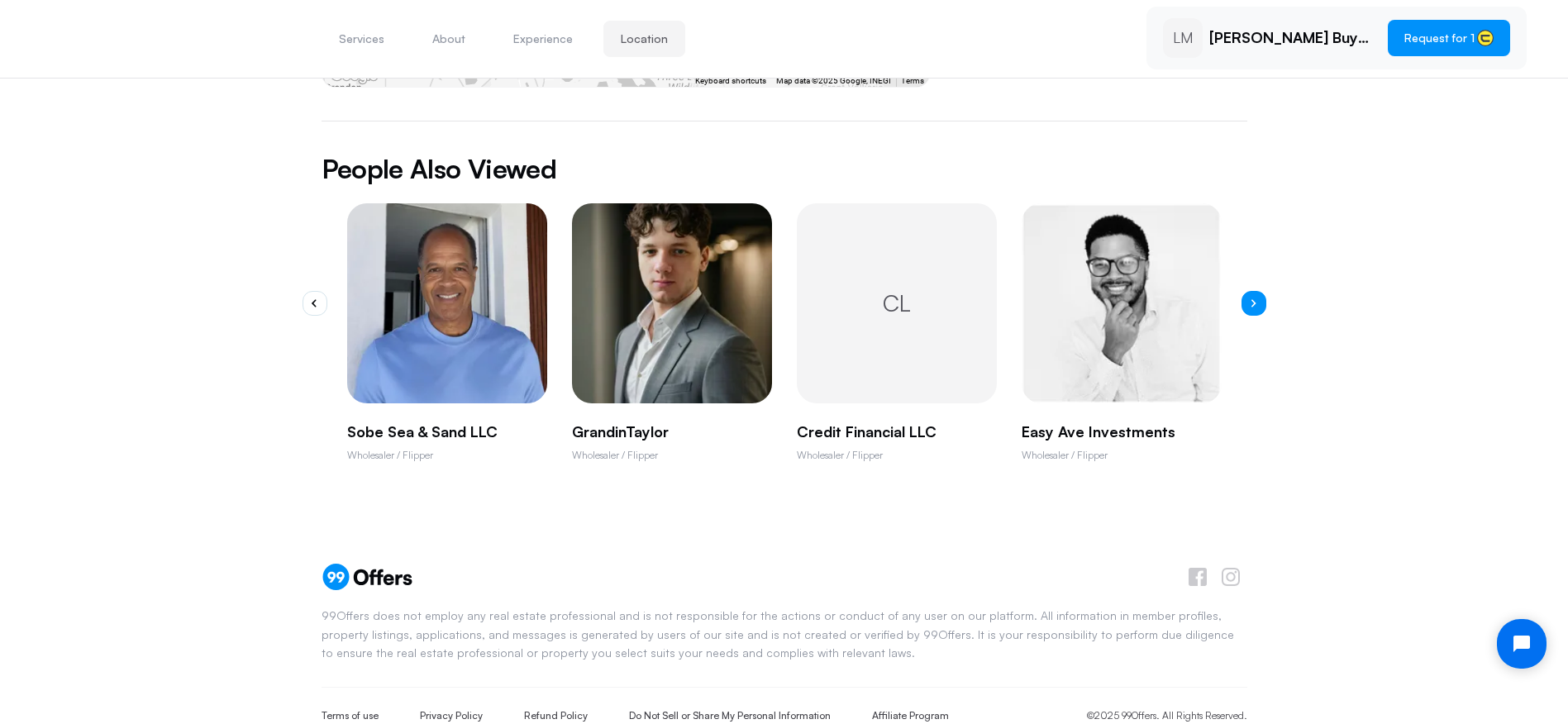
click at [1256, 291] on button "button" at bounding box center [1254, 304] width 25 height 25
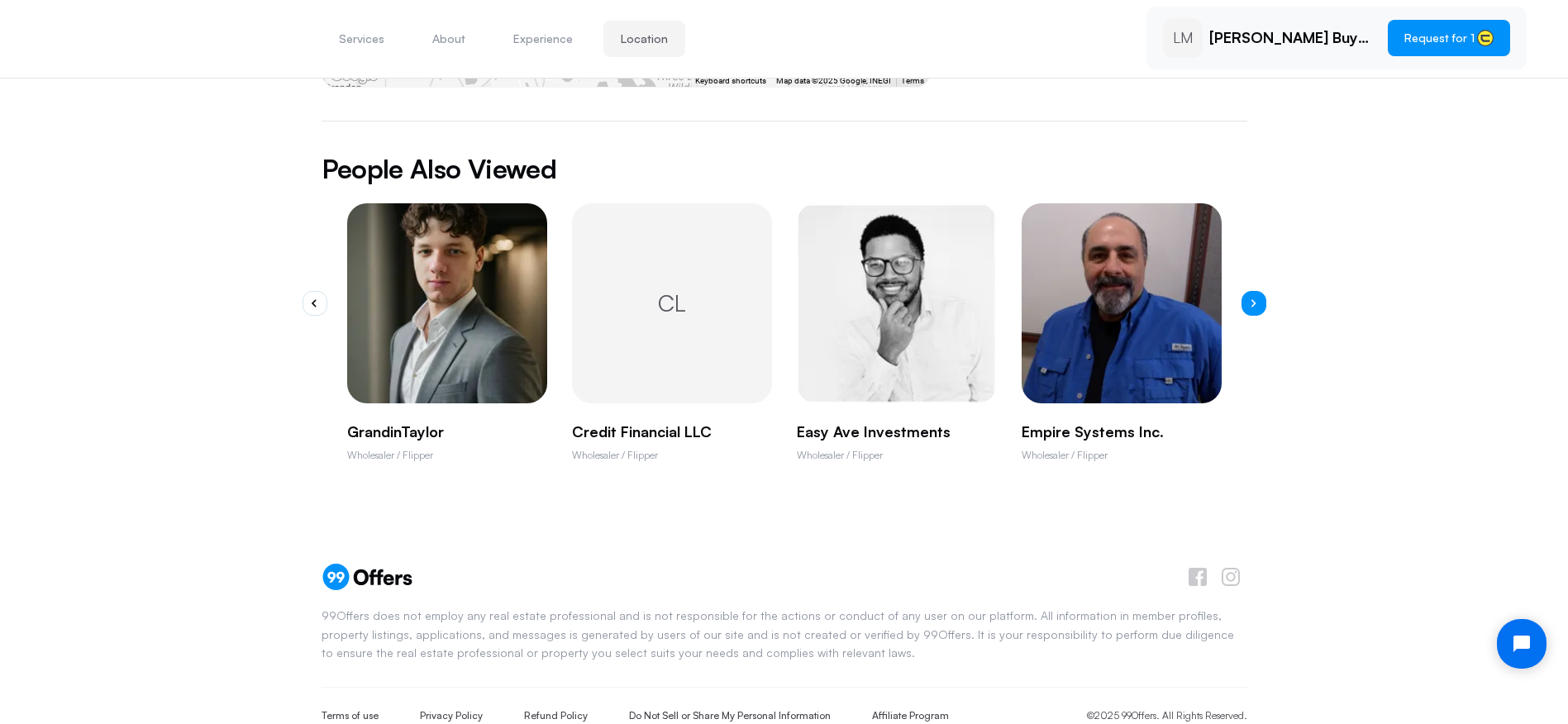
click at [1256, 291] on button "button" at bounding box center [1254, 304] width 25 height 25
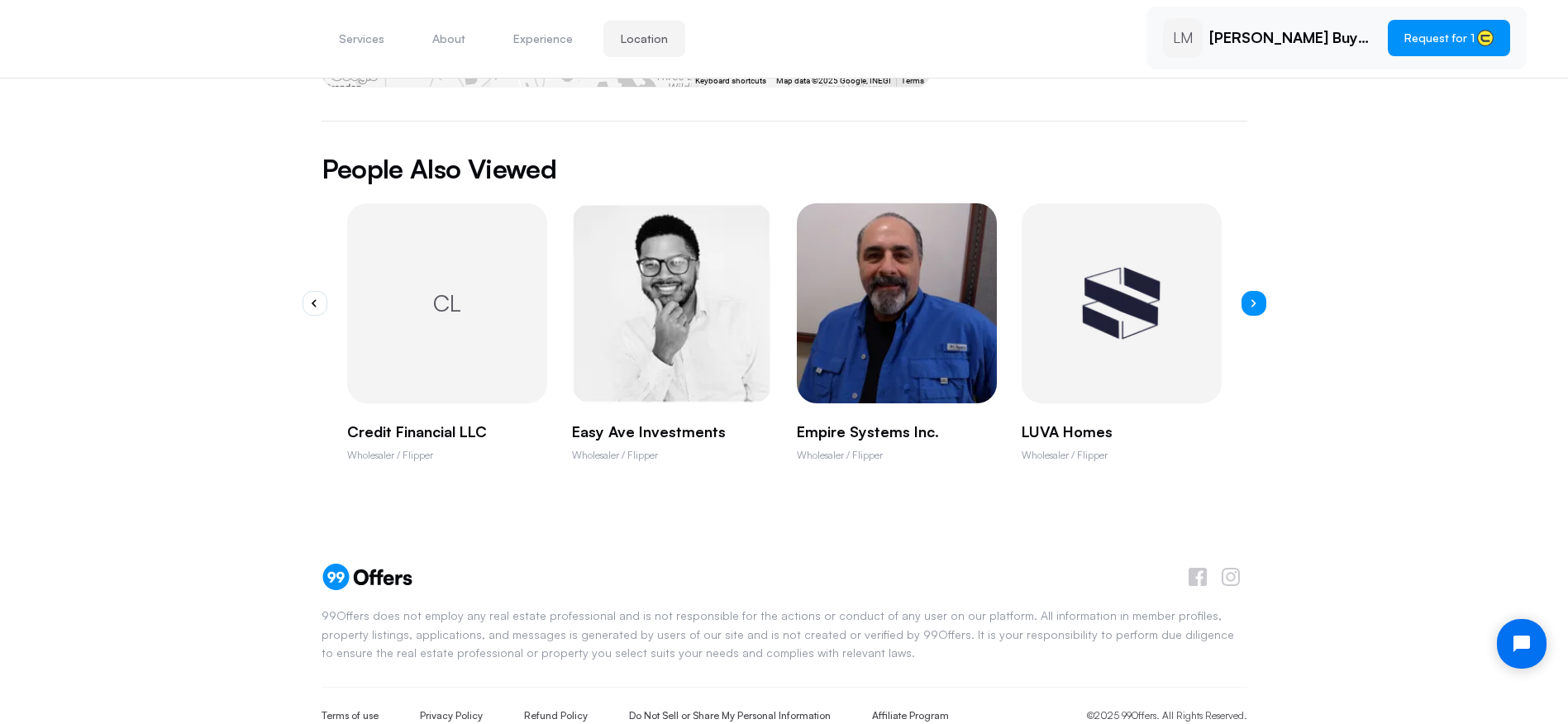
click at [1256, 291] on button "button" at bounding box center [1254, 304] width 25 height 25
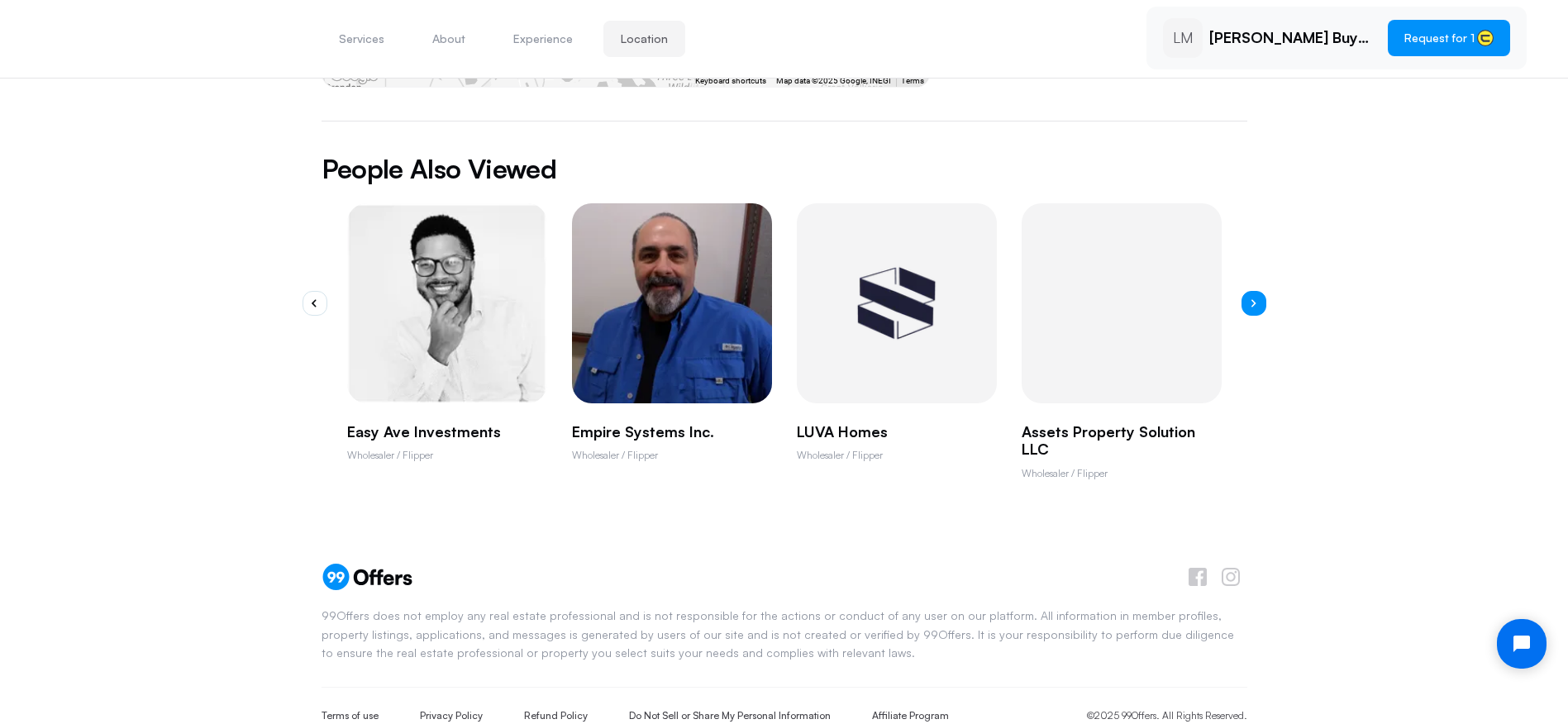
click at [1256, 291] on button "button" at bounding box center [1254, 304] width 25 height 25
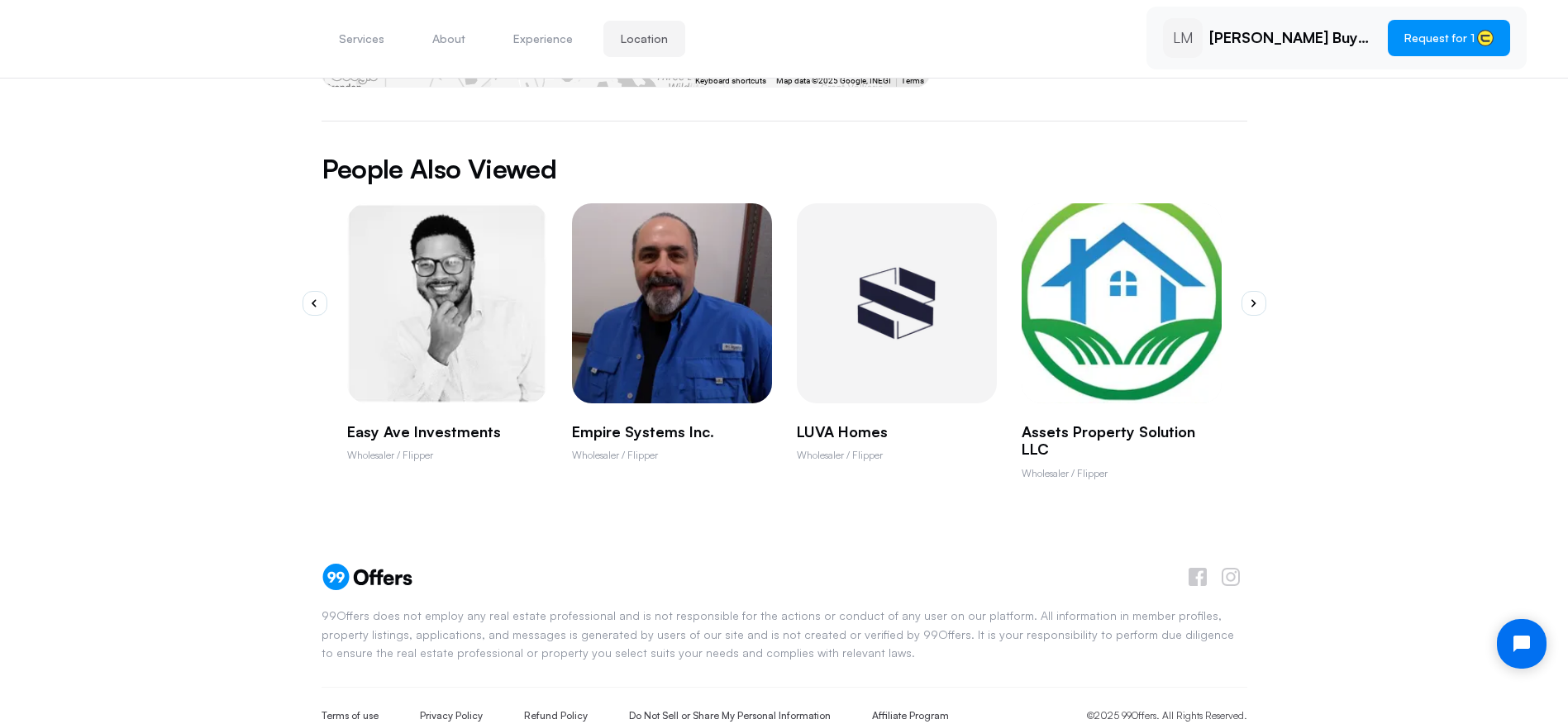
click at [1112, 424] on p "Assets Property Solution LLC" at bounding box center [1121, 442] width 200 height 36
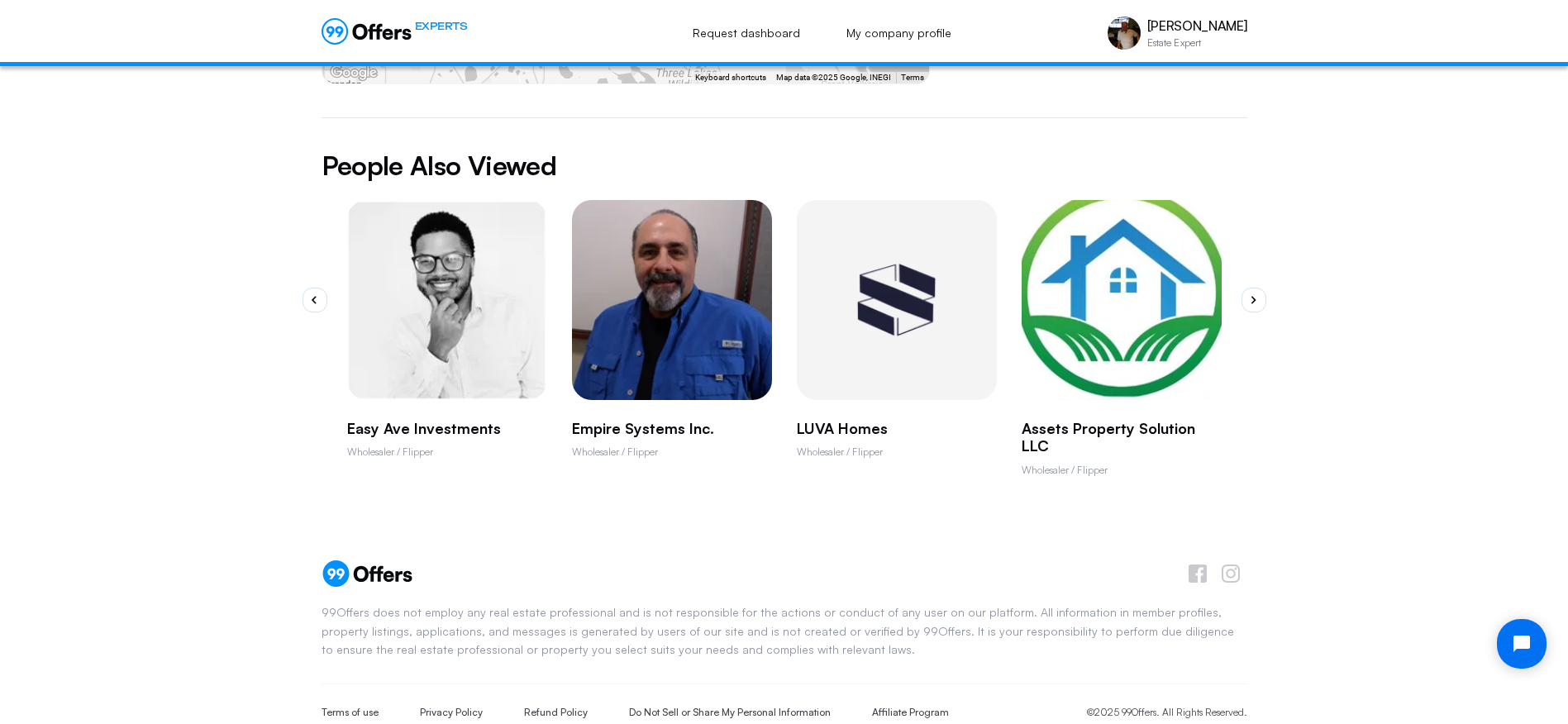
scroll to position [0, 0]
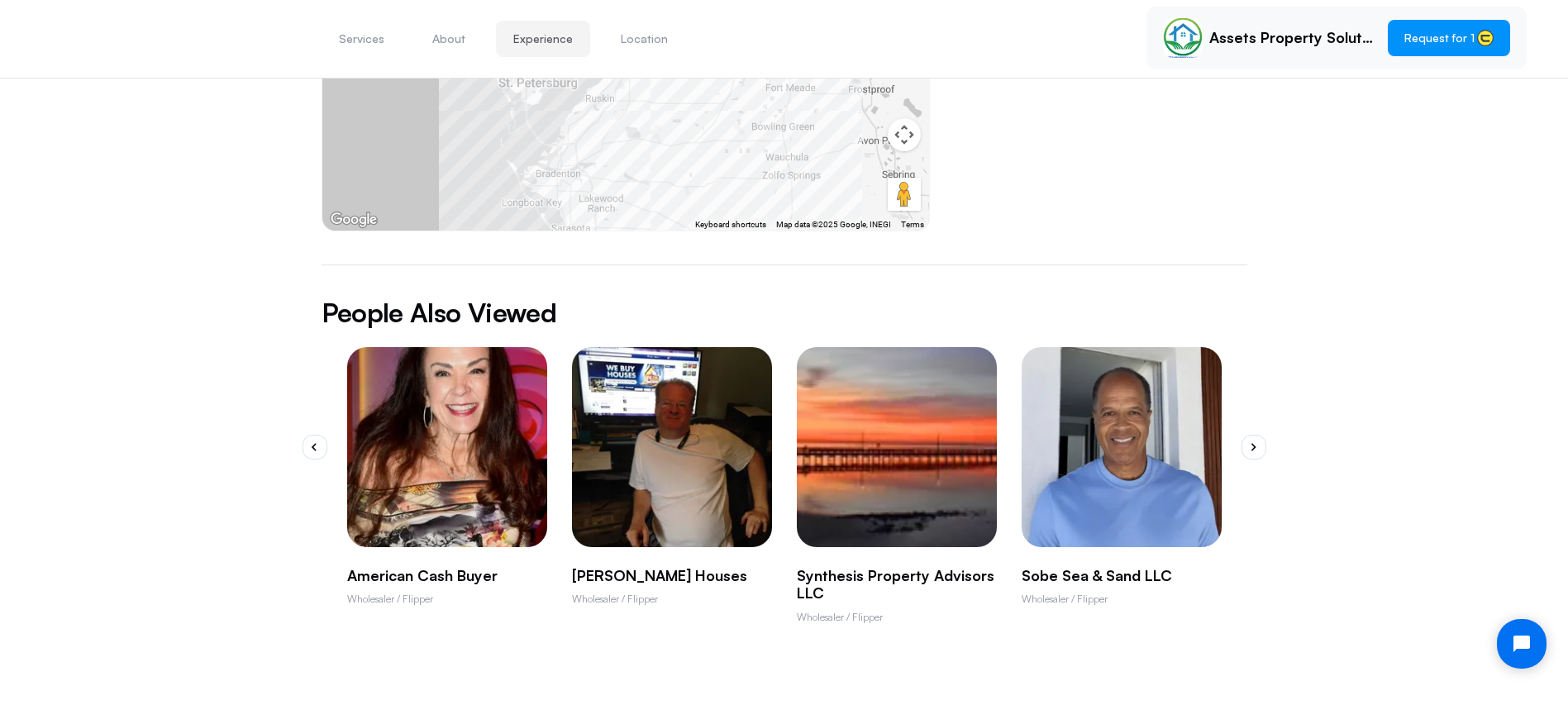
scroll to position [1023, 0]
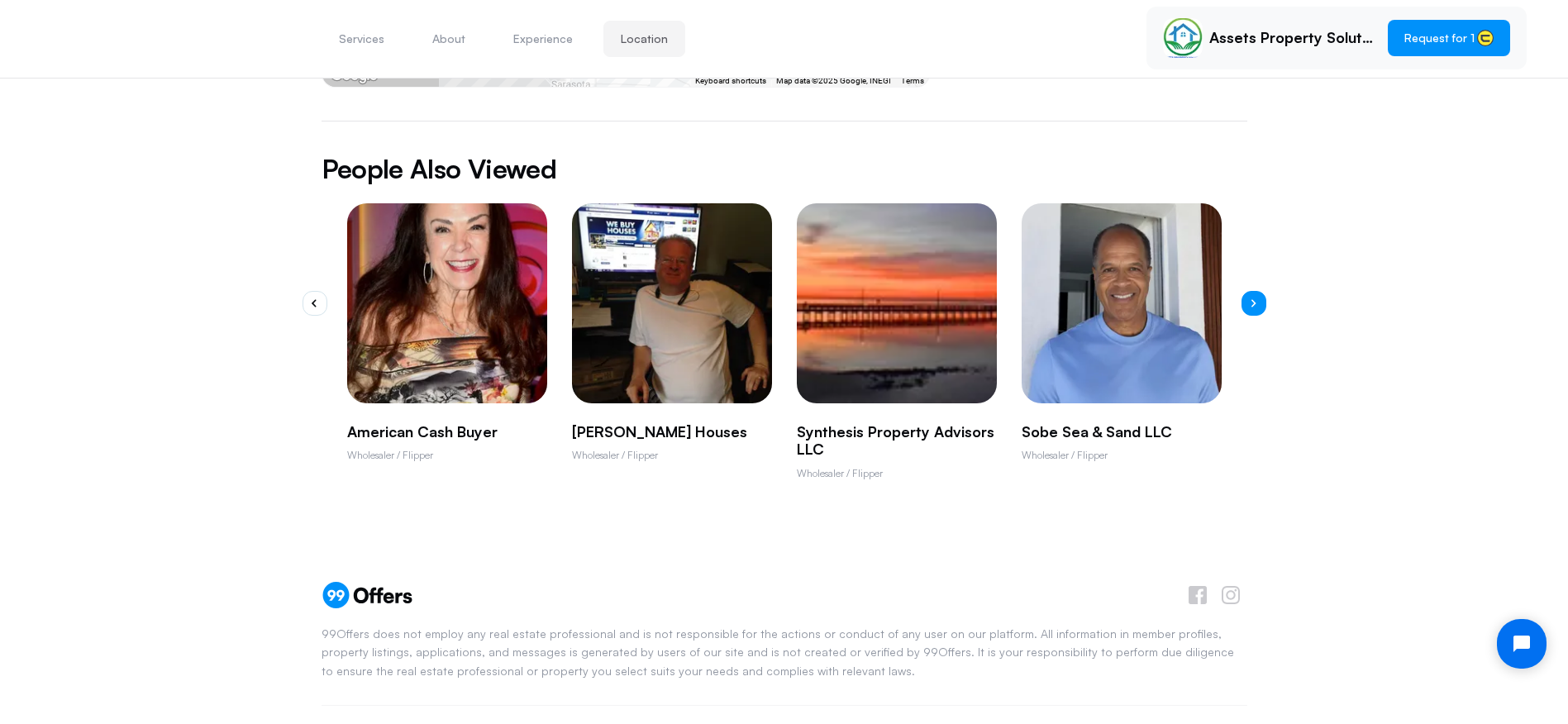
click at [1252, 299] on icon "button" at bounding box center [1254, 303] width 5 height 8
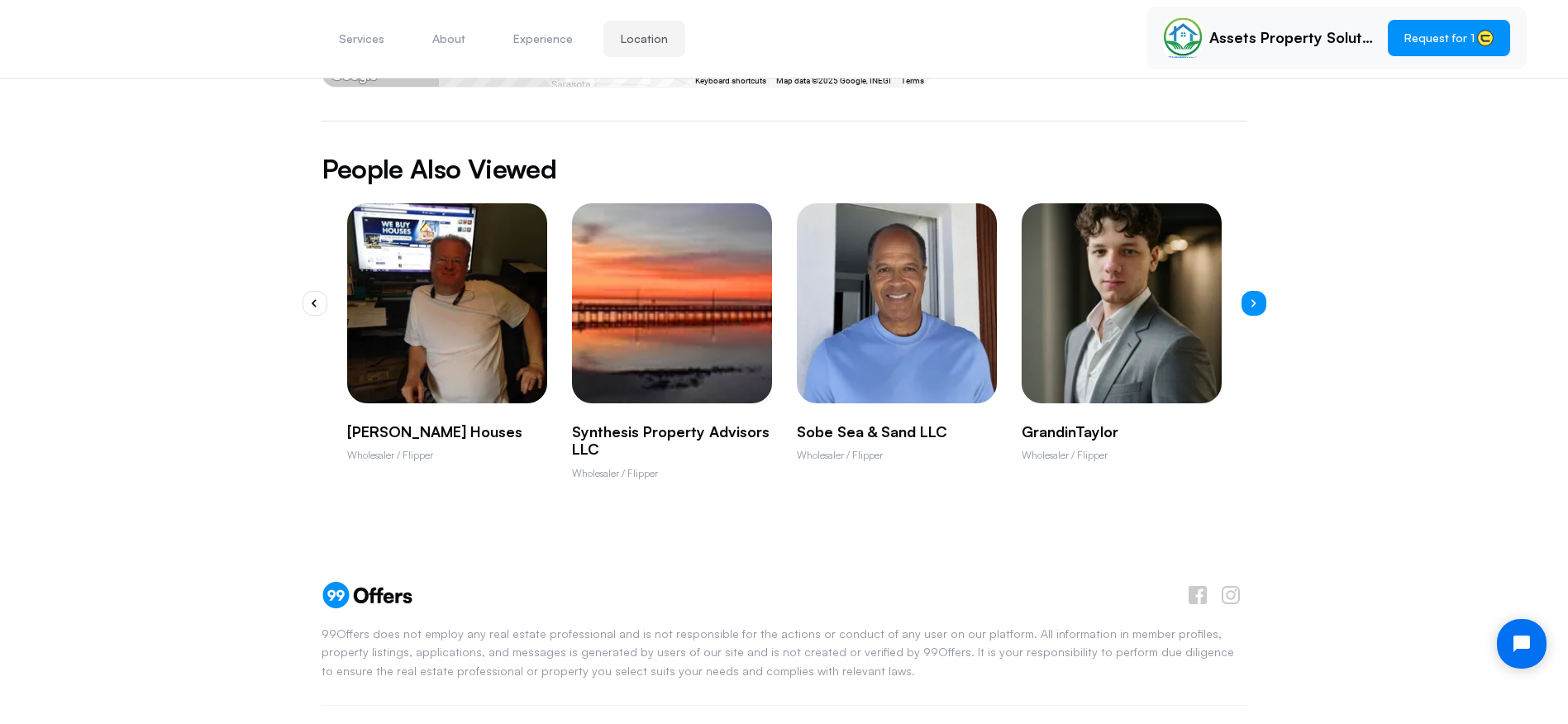
click at [1252, 299] on icon "button" at bounding box center [1254, 303] width 5 height 8
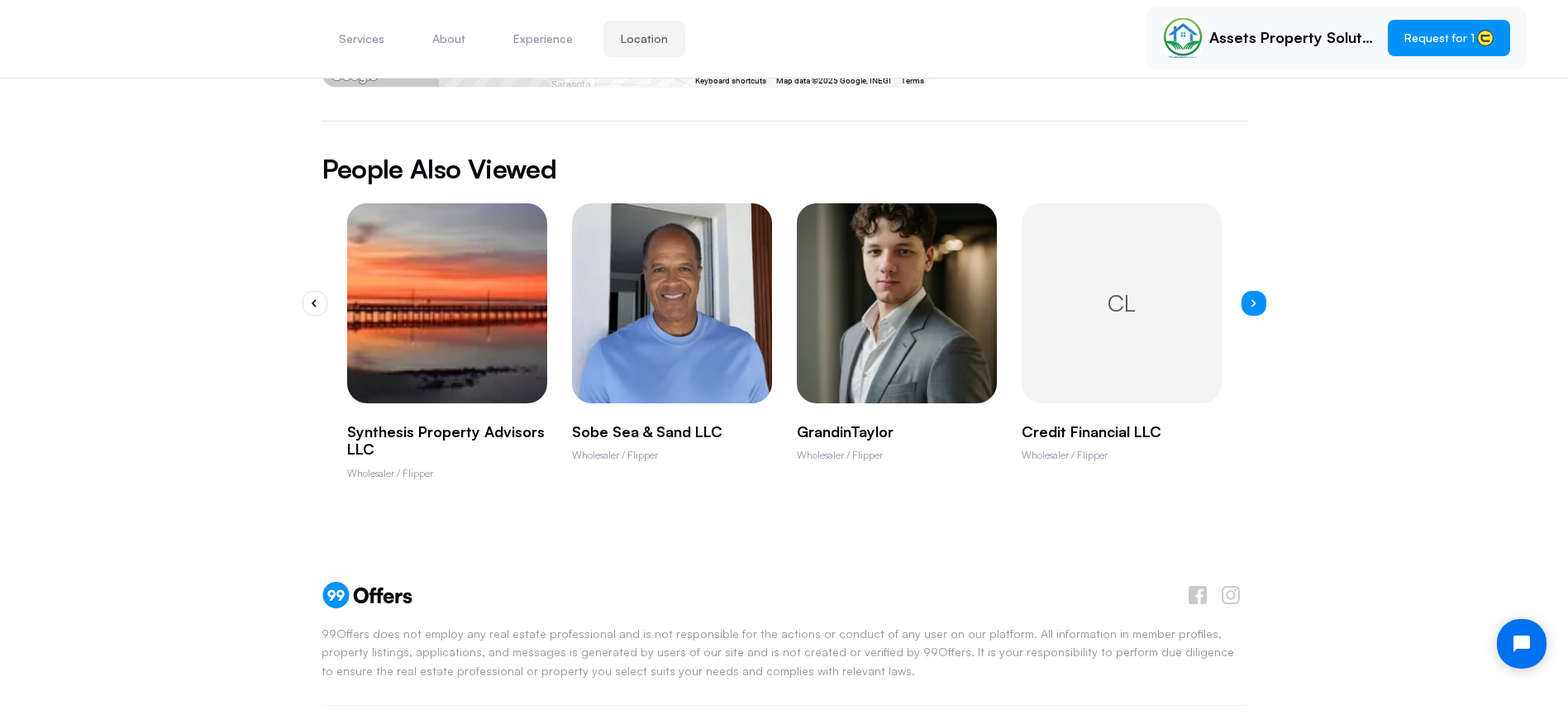
click at [1252, 299] on icon "button" at bounding box center [1254, 303] width 5 height 8
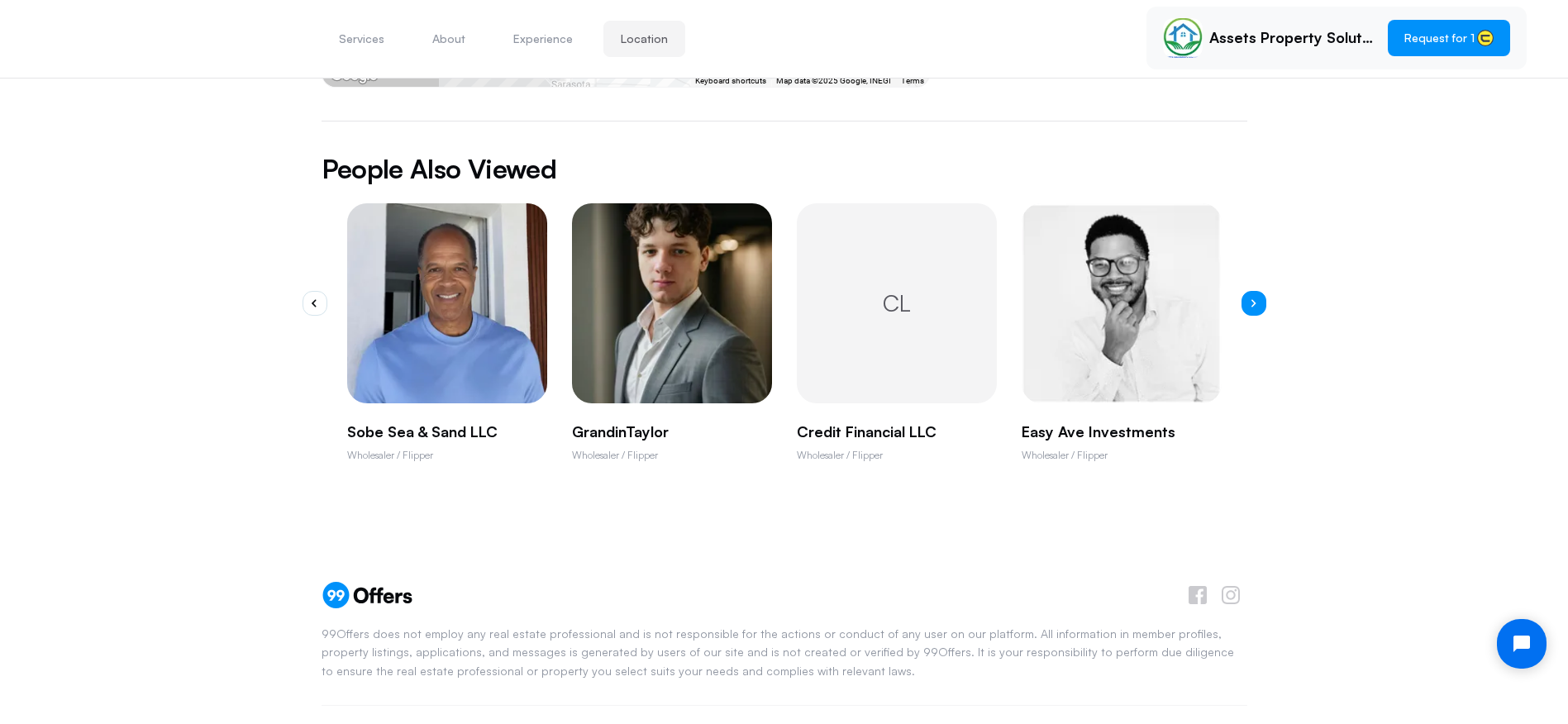
click at [1252, 299] on icon "button" at bounding box center [1254, 303] width 5 height 8
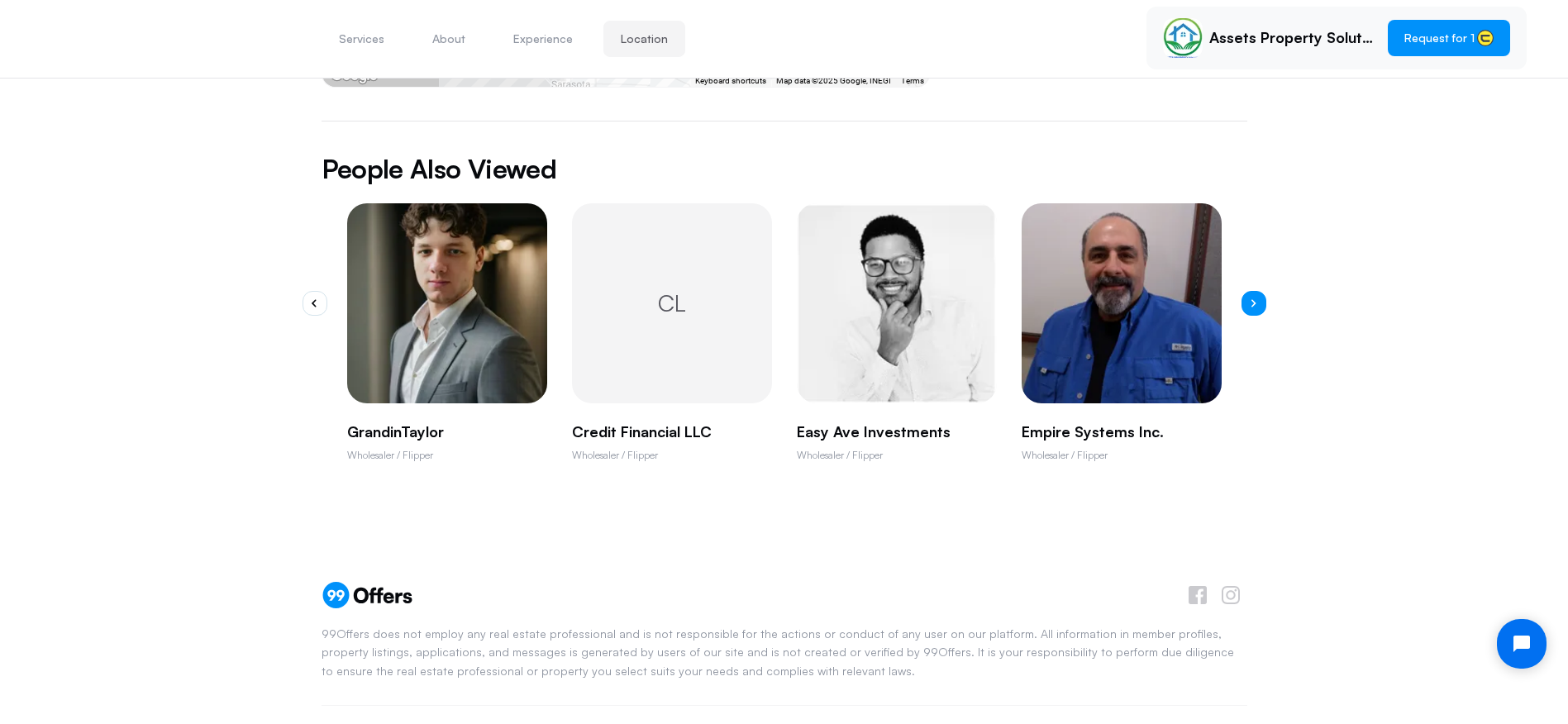
click at [1252, 299] on icon "button" at bounding box center [1254, 303] width 5 height 8
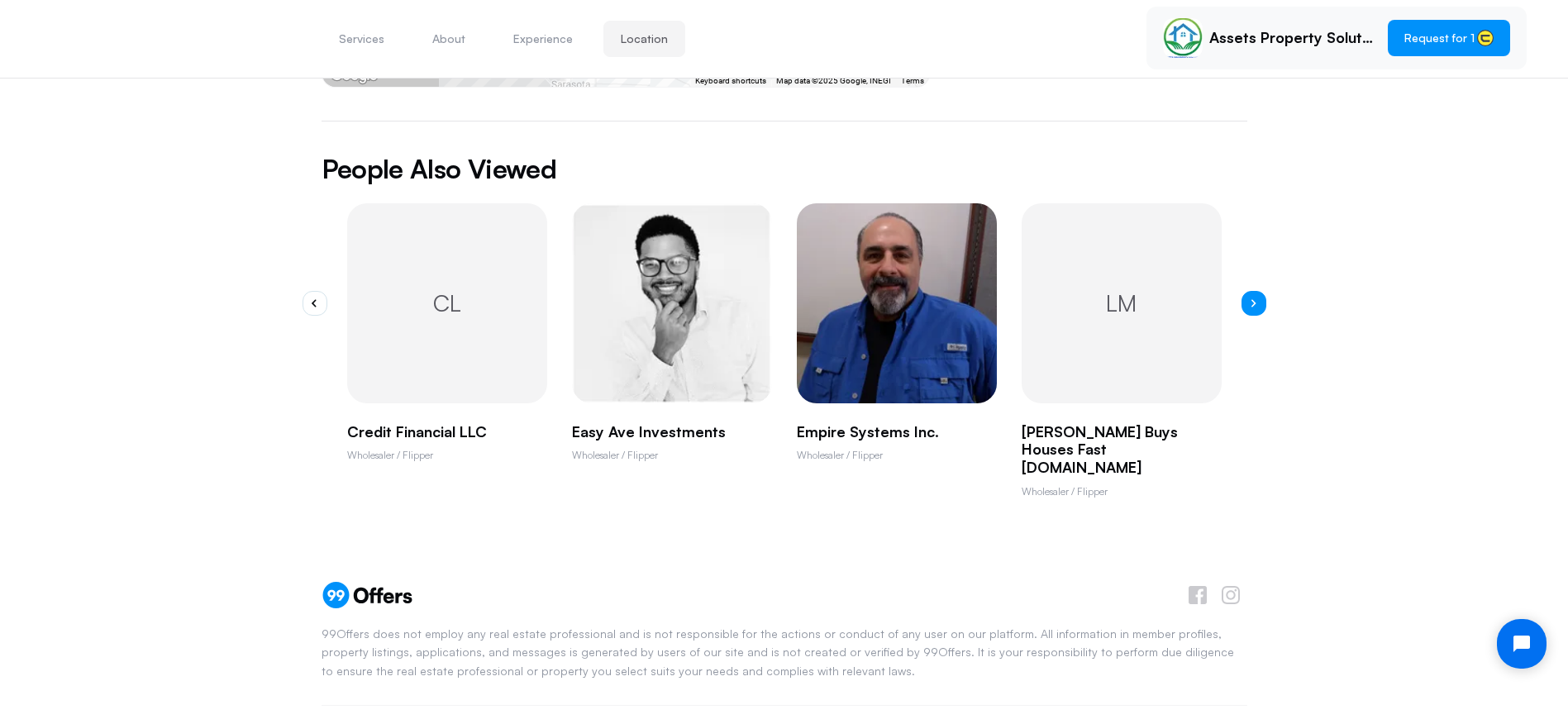
click at [1252, 299] on icon "button" at bounding box center [1254, 303] width 5 height 8
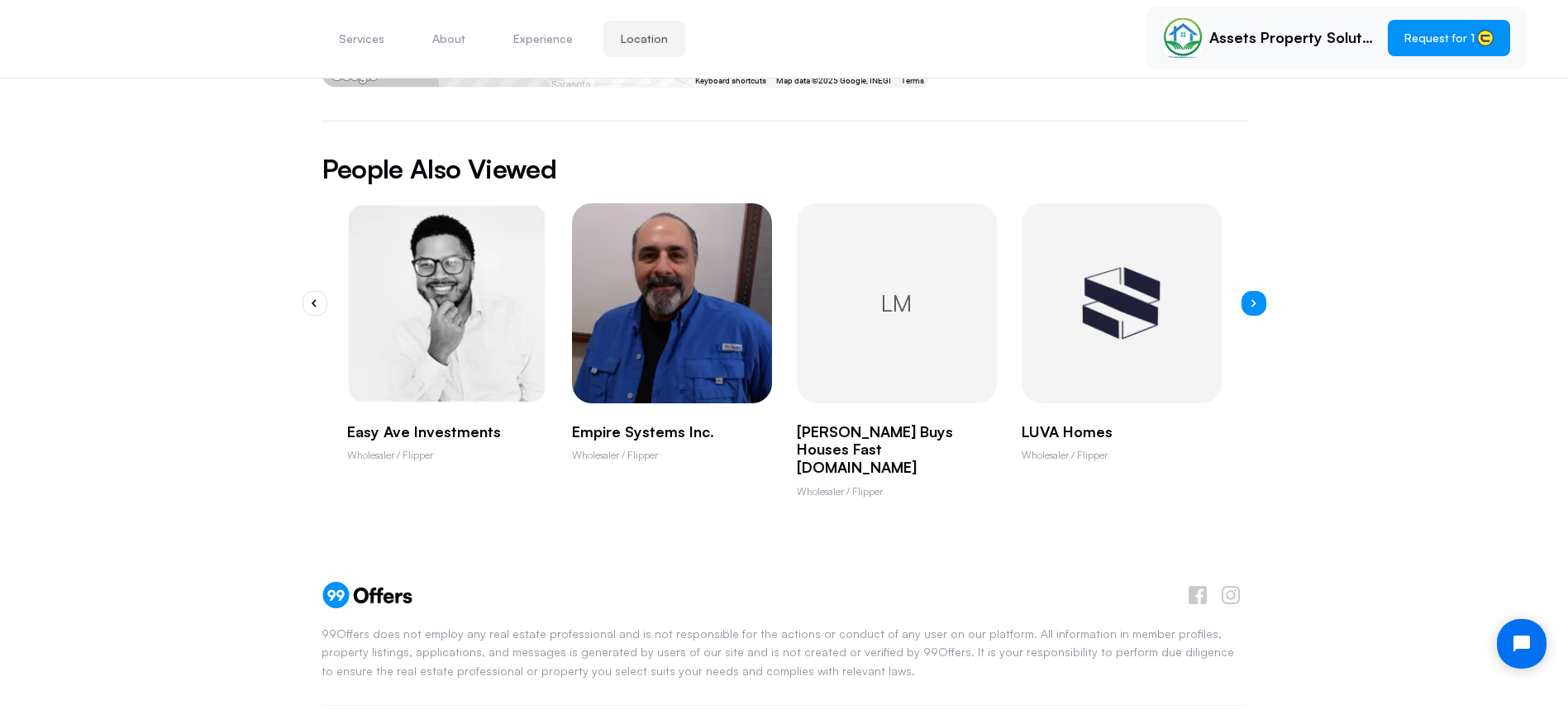
click at [1252, 299] on icon "button" at bounding box center [1254, 303] width 5 height 8
click at [1255, 291] on button "button" at bounding box center [1254, 304] width 25 height 25
click at [1253, 291] on button "button" at bounding box center [1254, 304] width 25 height 25
click at [1254, 299] on icon "button" at bounding box center [1254, 303] width 5 height 8
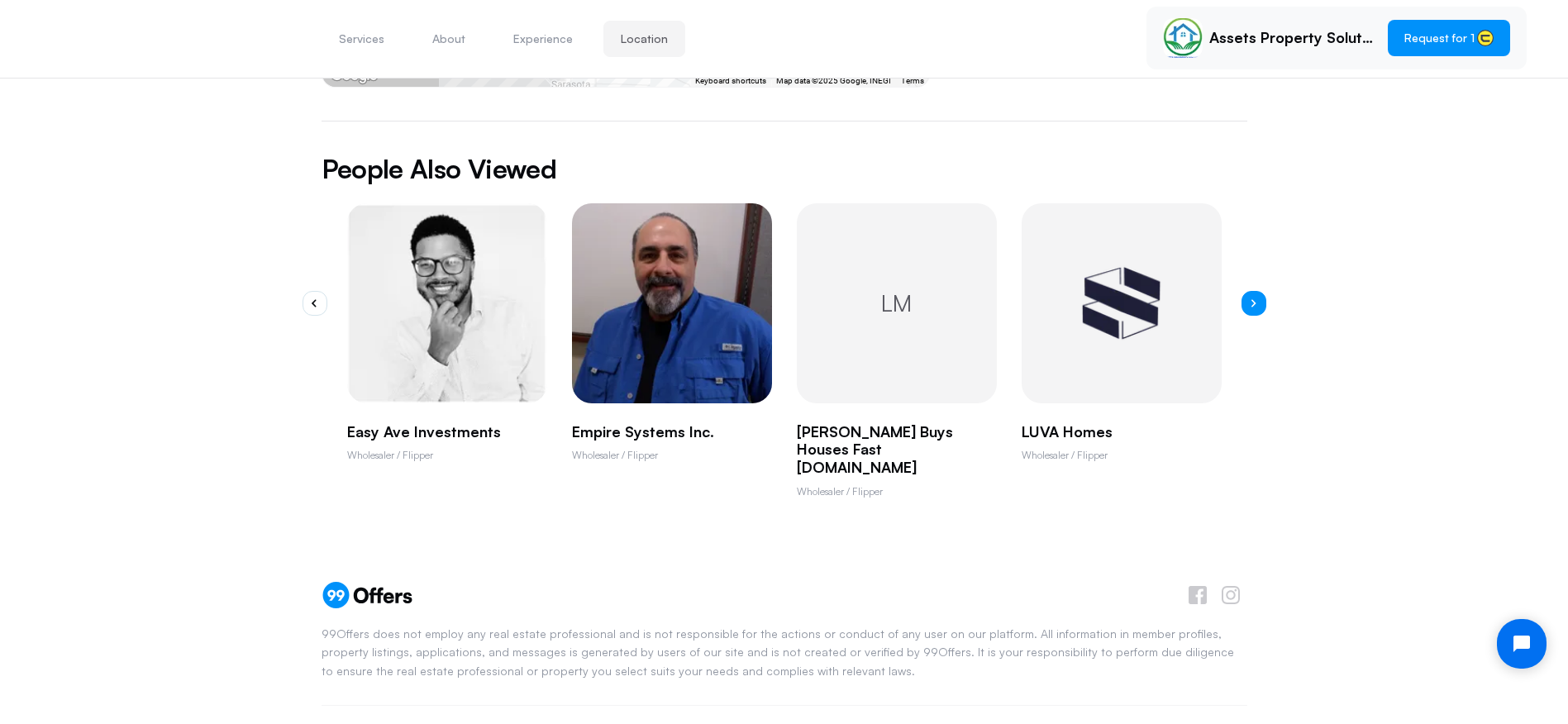
click at [1254, 299] on icon "button" at bounding box center [1254, 303] width 5 height 8
click at [1255, 299] on icon "button" at bounding box center [1254, 303] width 5 height 8
click at [1256, 291] on button "button" at bounding box center [1254, 304] width 25 height 25
click at [1257, 291] on button "button" at bounding box center [1254, 304] width 25 height 25
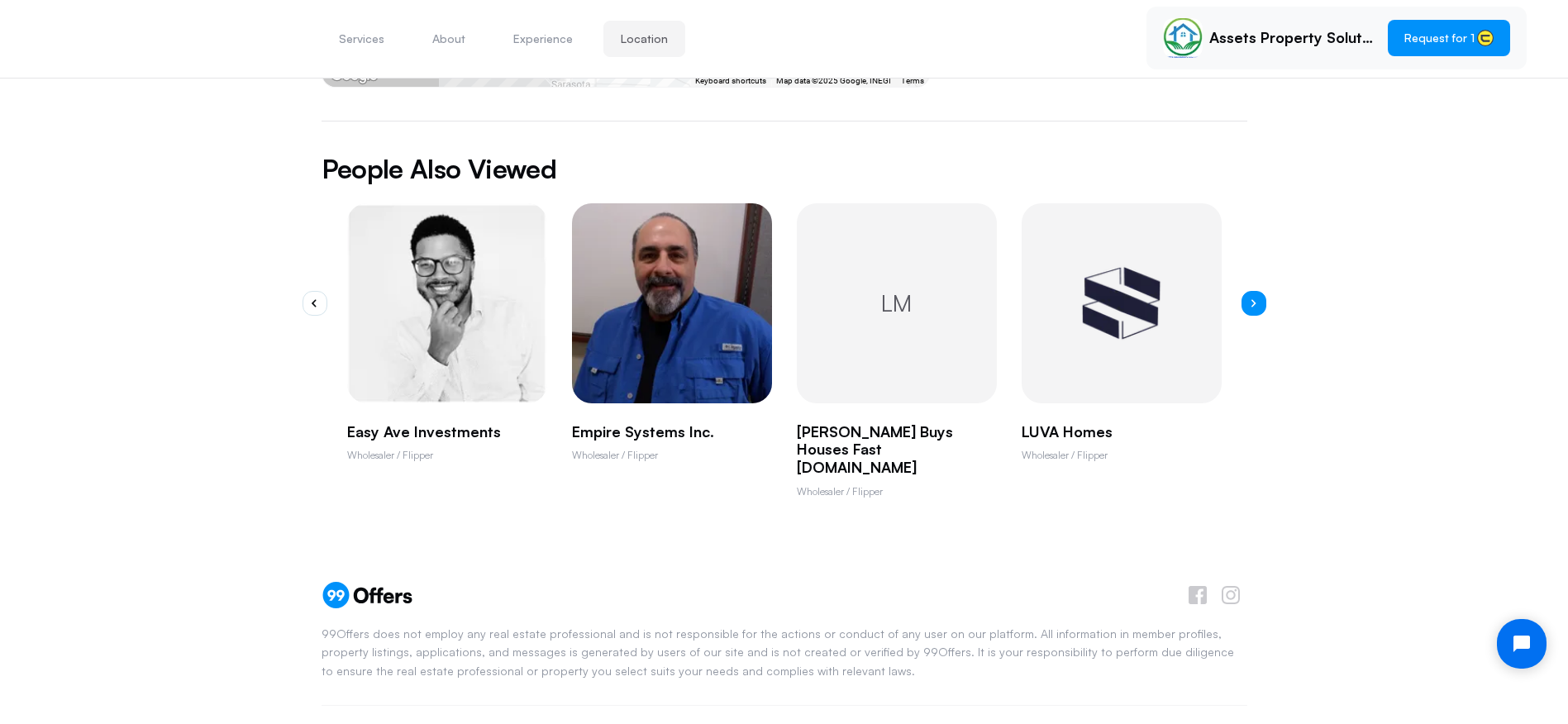
click at [1257, 291] on button "button" at bounding box center [1254, 304] width 25 height 25
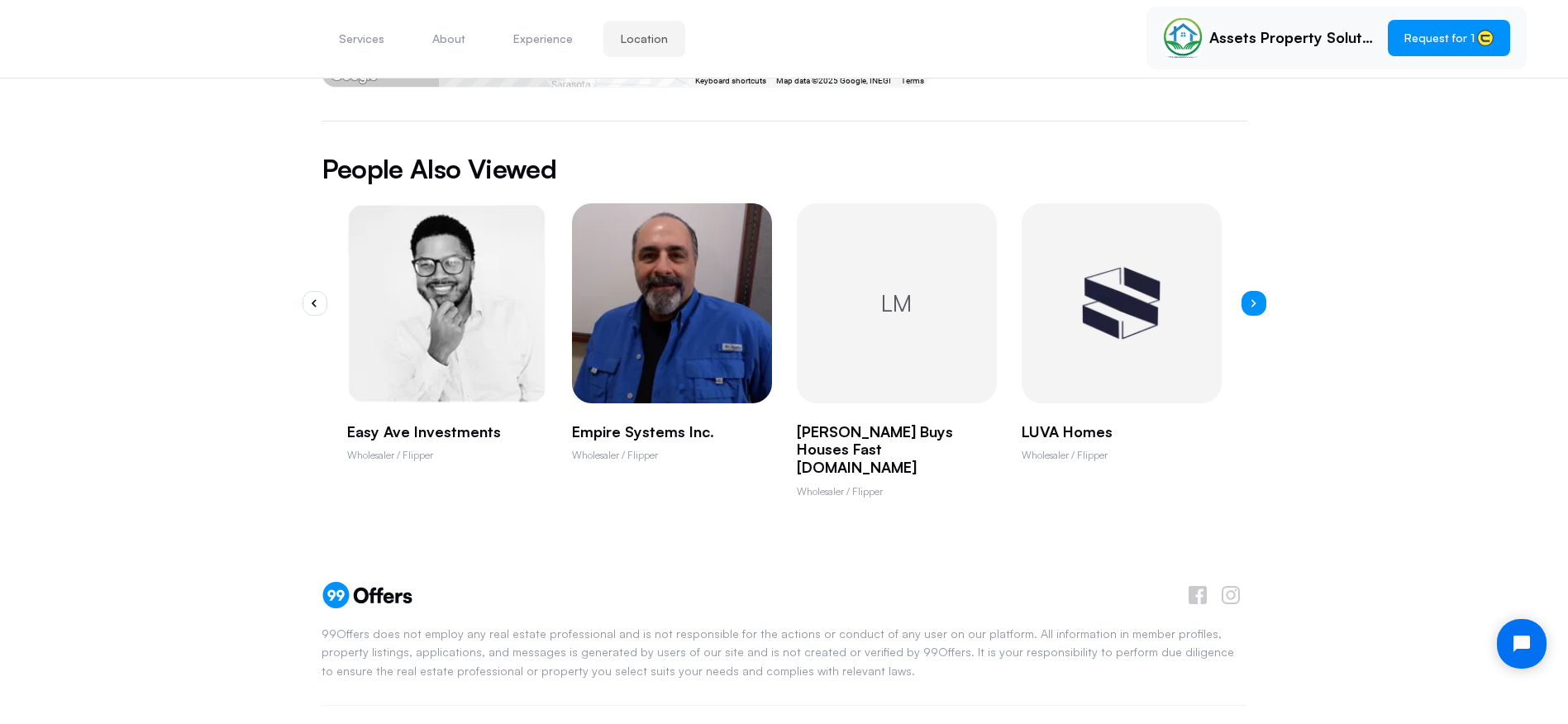
click at [1257, 291] on button "button" at bounding box center [1254, 304] width 25 height 25
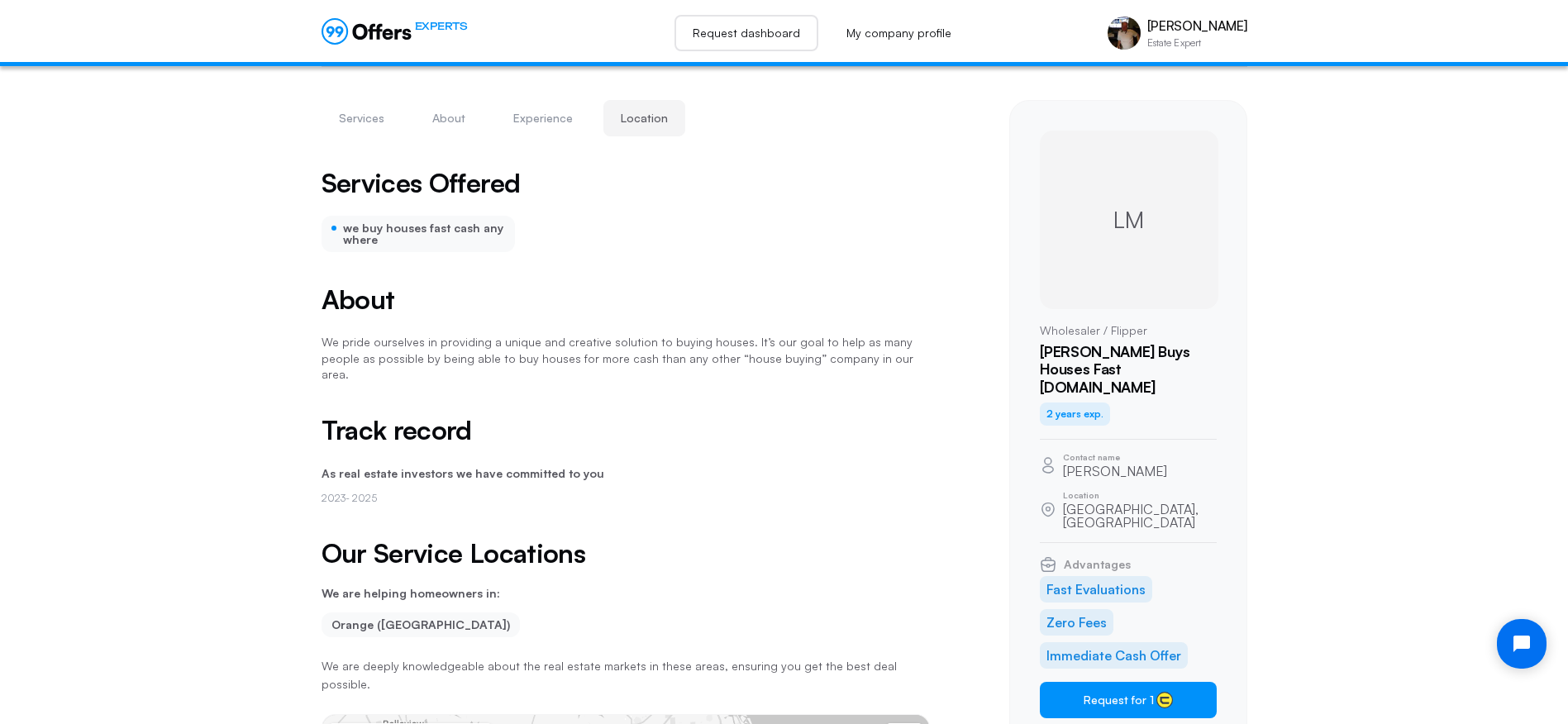
click at [746, 36] on link "Request dashboard" at bounding box center [746, 33] width 144 height 37
